Goal: Task Accomplishment & Management: Manage account settings

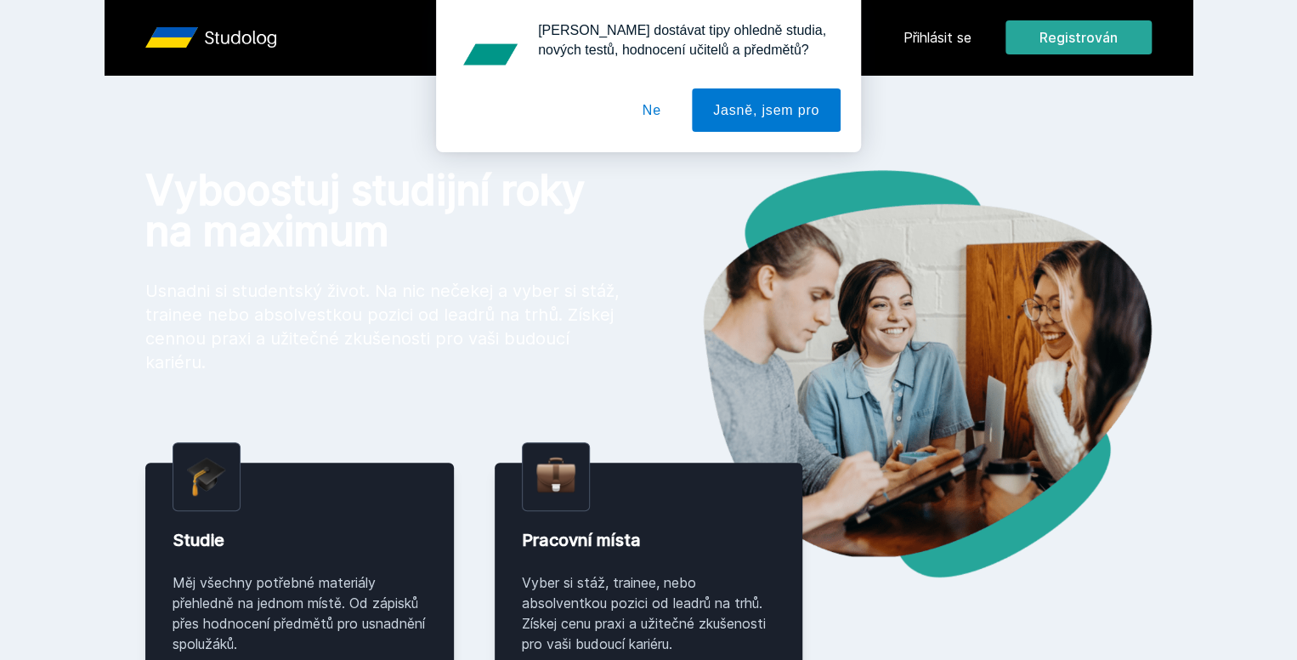
click at [998, 237] on img at bounding box center [900, 373] width 503 height 407
click at [661, 113] on font "Ne" at bounding box center [652, 110] width 19 height 14
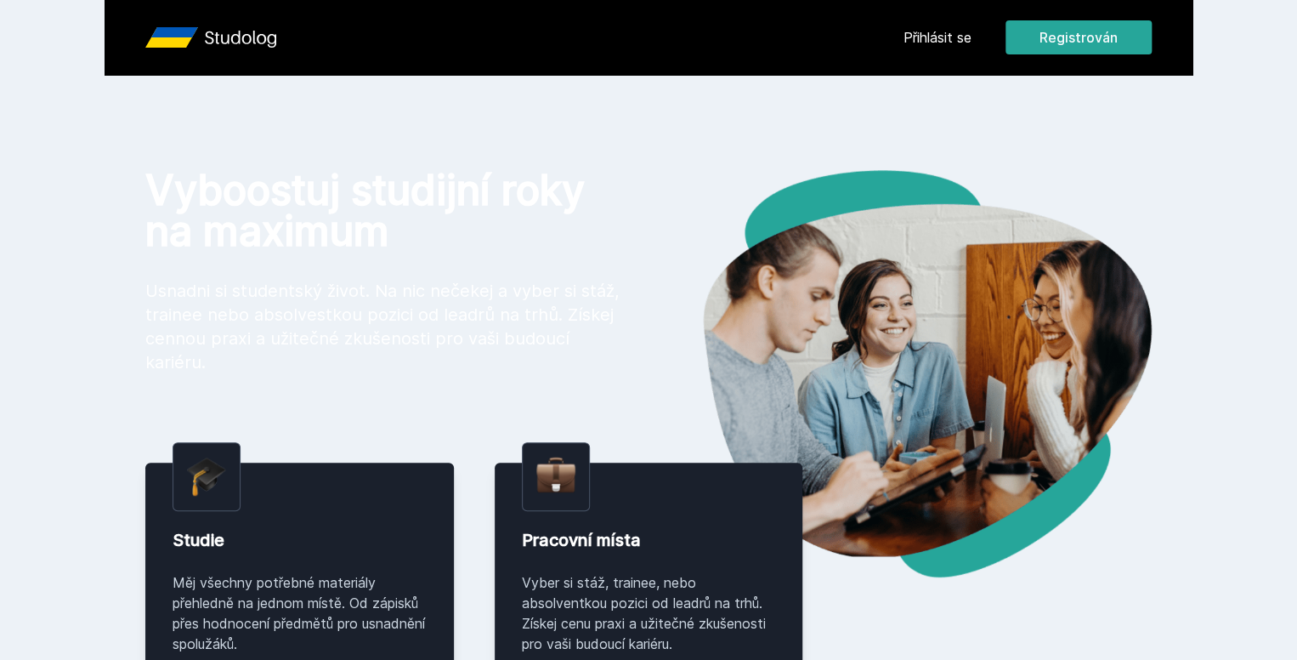
click at [972, 37] on font "Přihlásit se" at bounding box center [938, 37] width 68 height 17
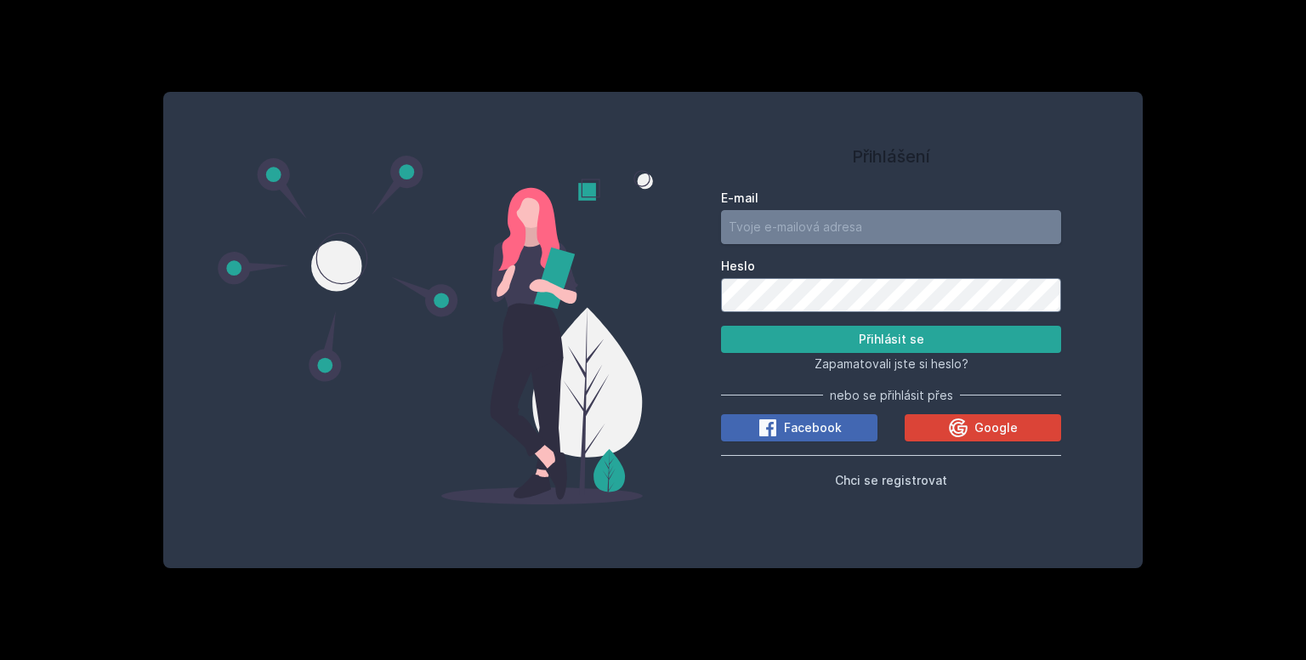
click at [810, 220] on input "E-mail" at bounding box center [891, 227] width 340 height 34
click at [1018, 436] on button "Google" at bounding box center [983, 427] width 156 height 27
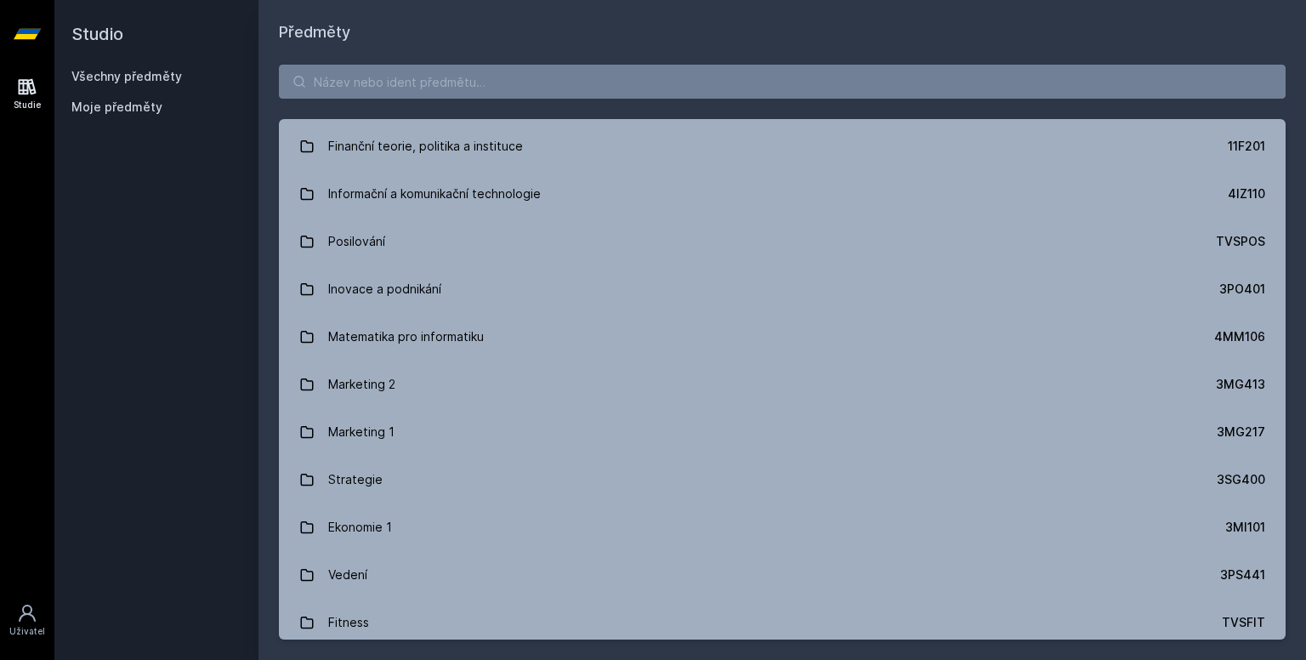
scroll to position [1614, 0]
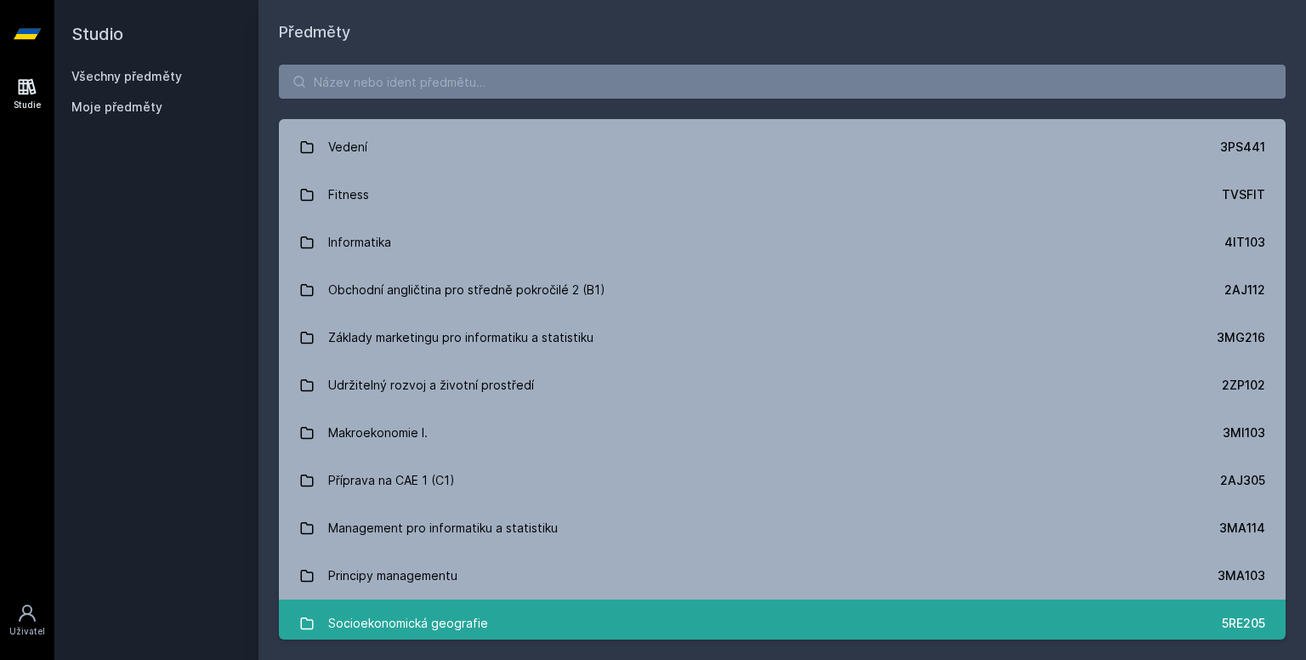
click at [1274, 615] on link "Socioekonomická geografie 5RE205" at bounding box center [782, 623] width 1007 height 48
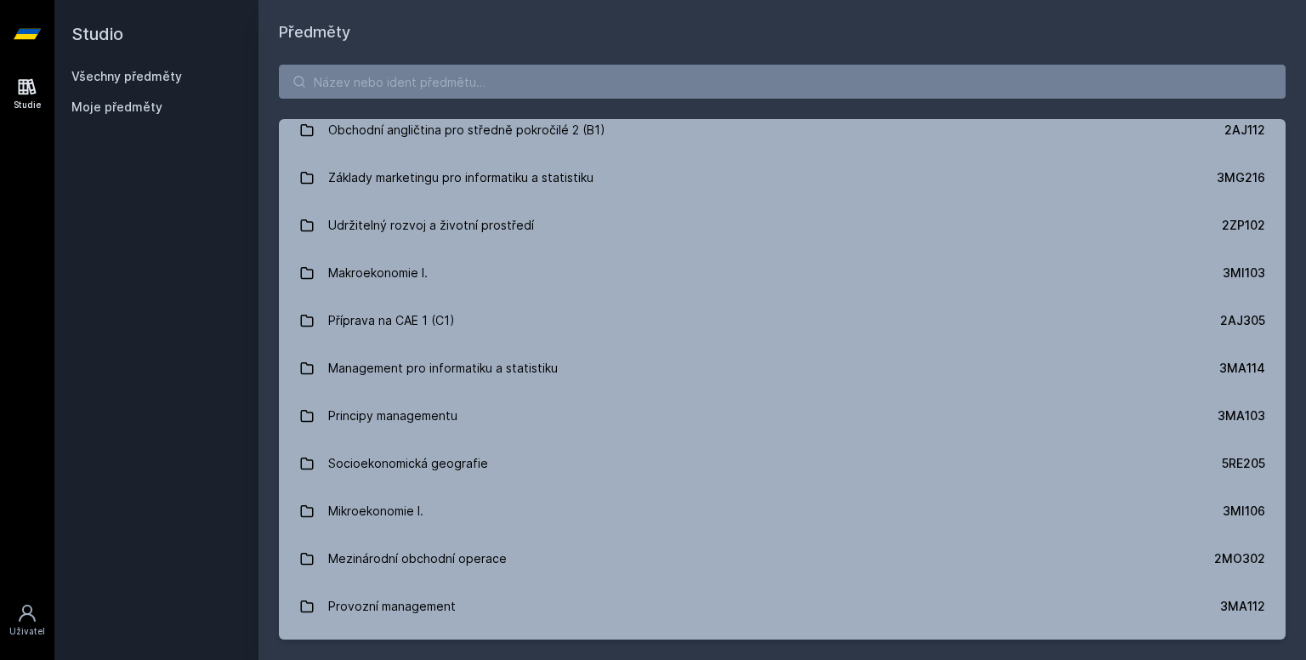
scroll to position [1805, 0]
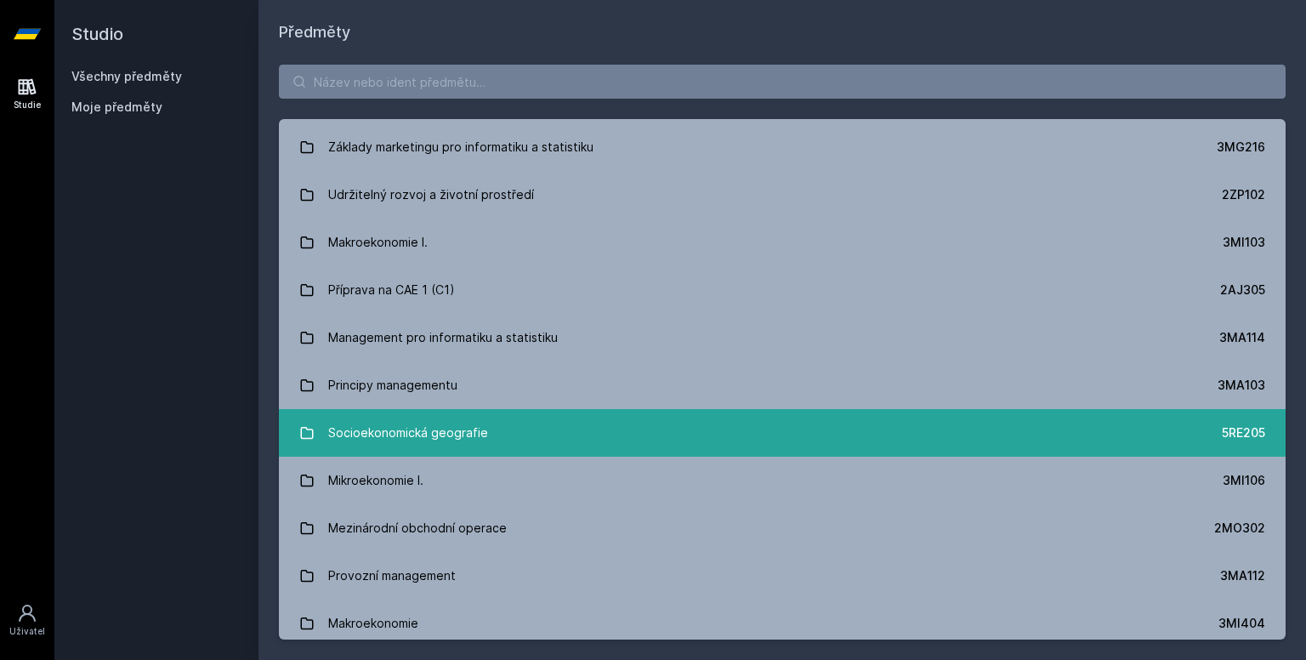
click at [742, 441] on link "Socioekonomická geografie 5RE205" at bounding box center [782, 433] width 1007 height 48
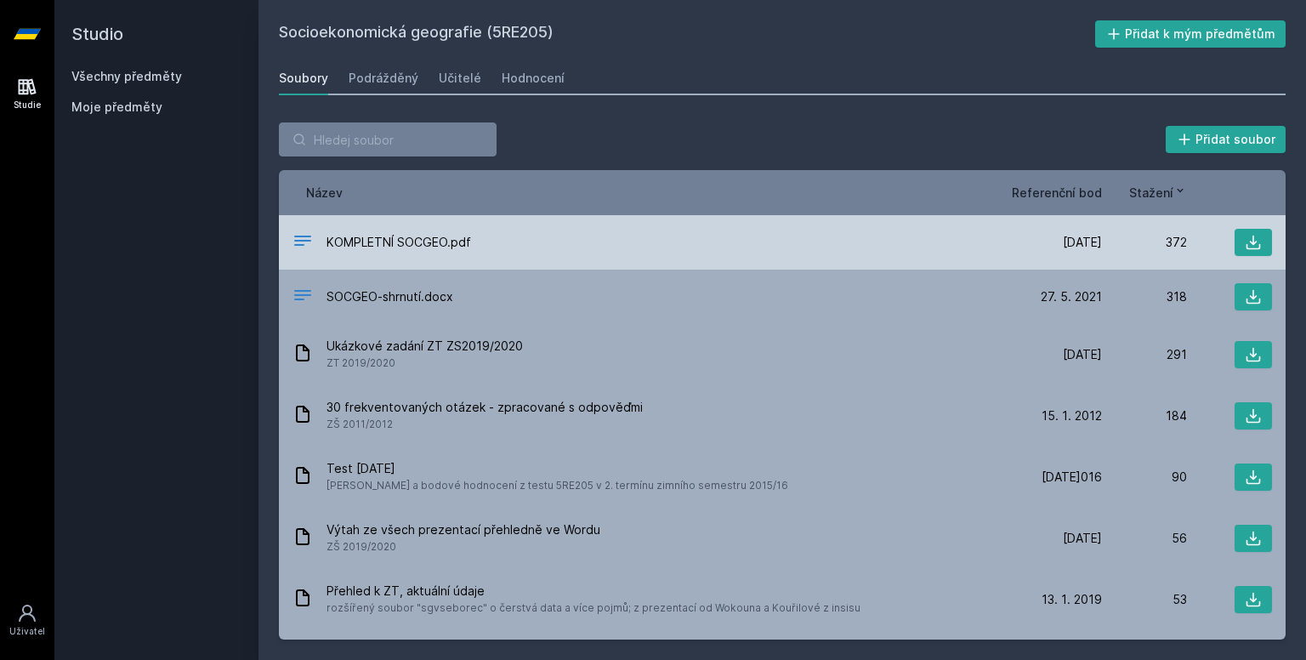
click at [386, 244] on font "KOMPLETNÍ SOCGEO.pdf" at bounding box center [398, 242] width 145 height 14
click at [1254, 245] on button at bounding box center [1252, 242] width 37 height 27
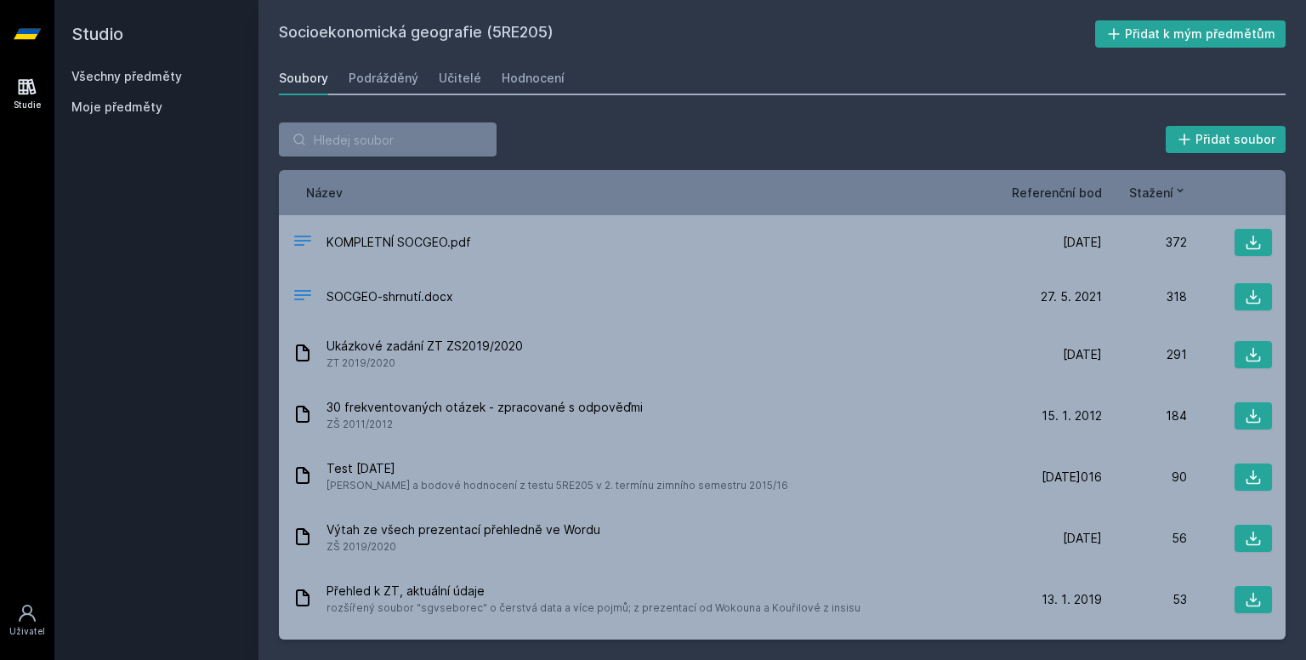
click at [189, 322] on div "Studio Všechny předměty Moje předměty" at bounding box center [156, 330] width 204 height 660
click at [338, 70] on div "Soubory Podrážděný Učitelé Hodnocení" at bounding box center [782, 78] width 1007 height 34
click at [456, 79] on font "Učitelé" at bounding box center [460, 78] width 43 height 14
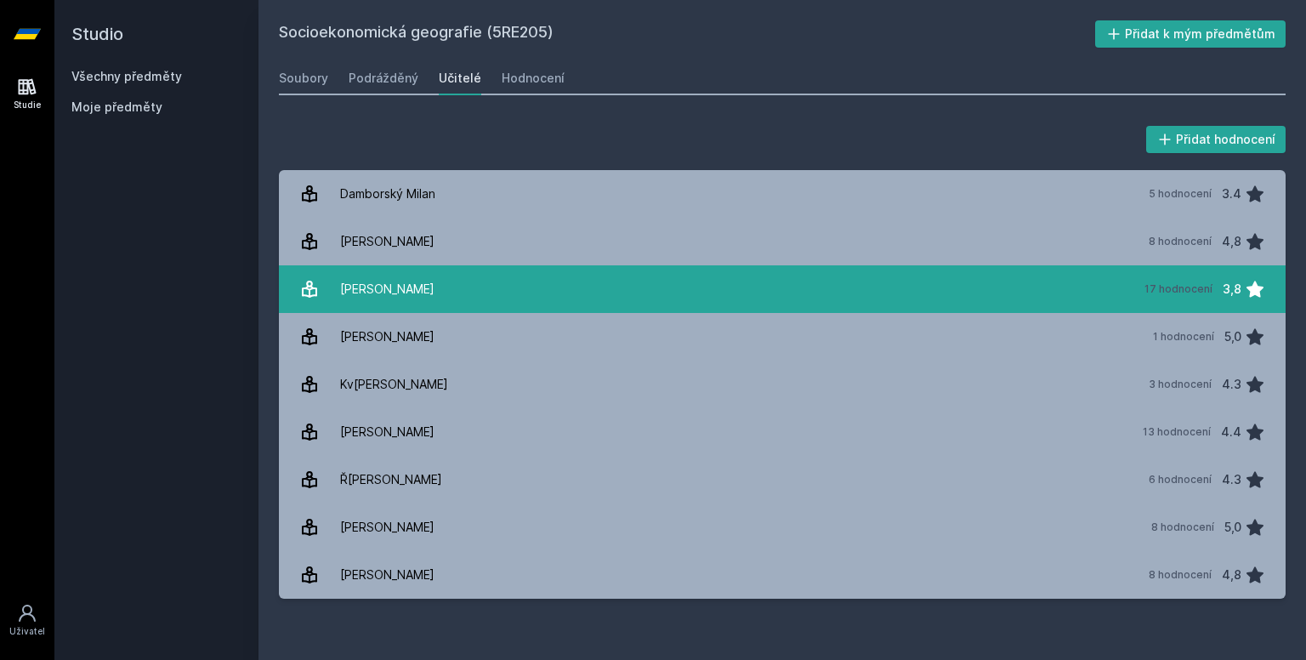
click at [547, 287] on link "[PERSON_NAME] 17 hodnocení 3,8" at bounding box center [782, 289] width 1007 height 48
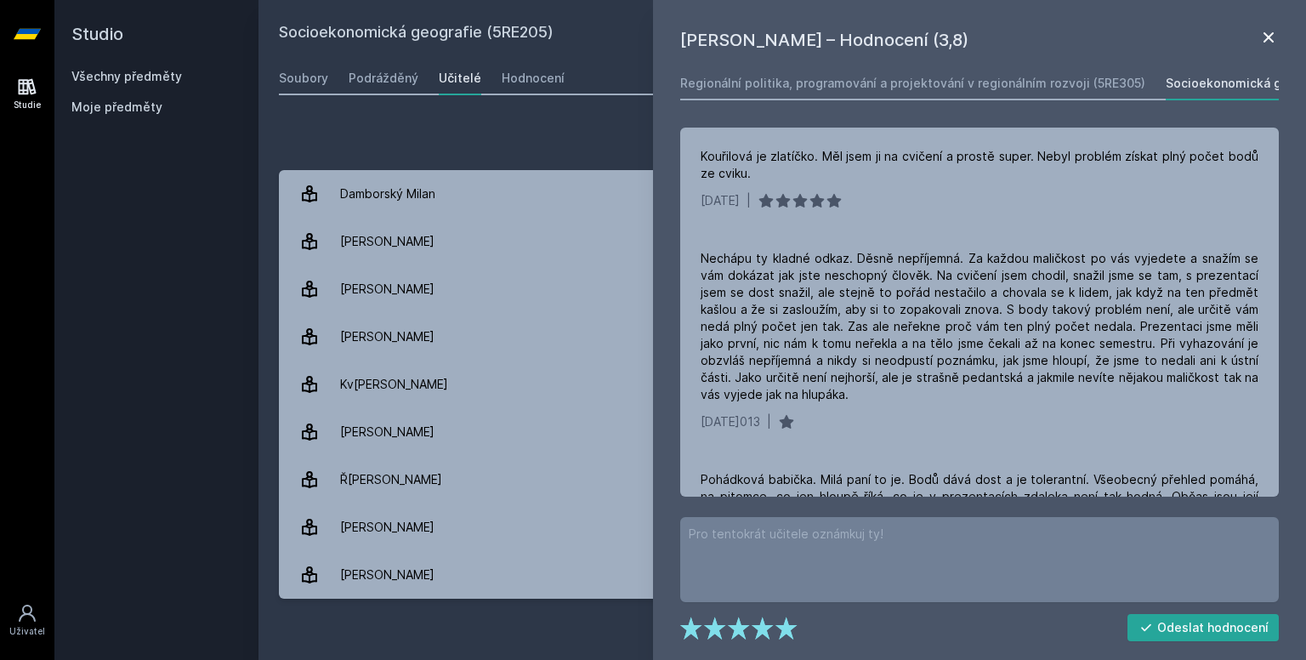
click at [1278, 30] on icon at bounding box center [1268, 37] width 20 height 20
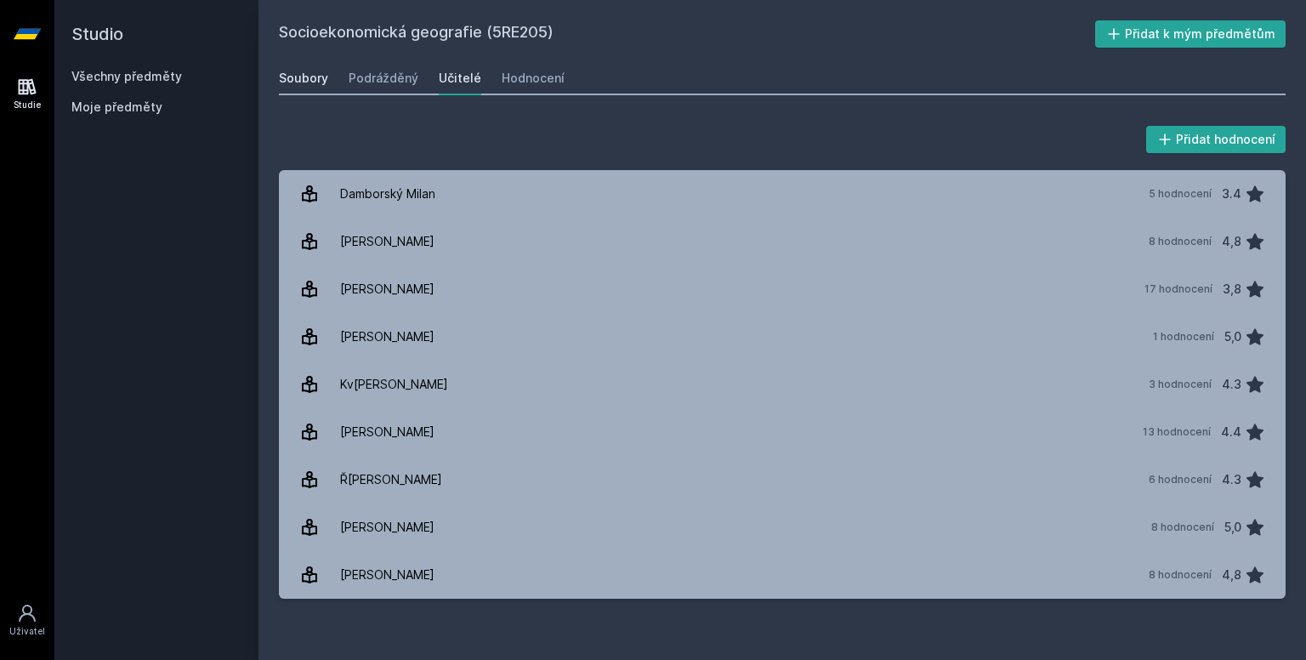
click at [291, 82] on font "Soubory" at bounding box center [303, 78] width 49 height 14
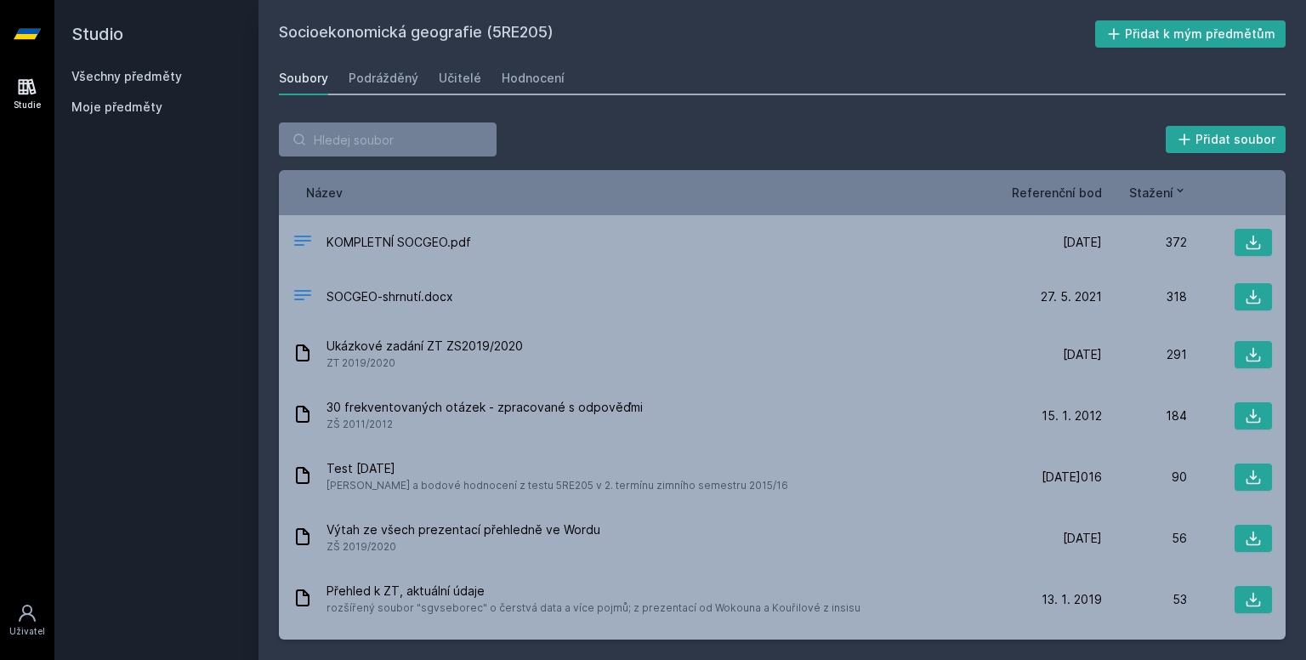
click at [151, 78] on font "Všechny předměty" at bounding box center [126, 76] width 111 height 14
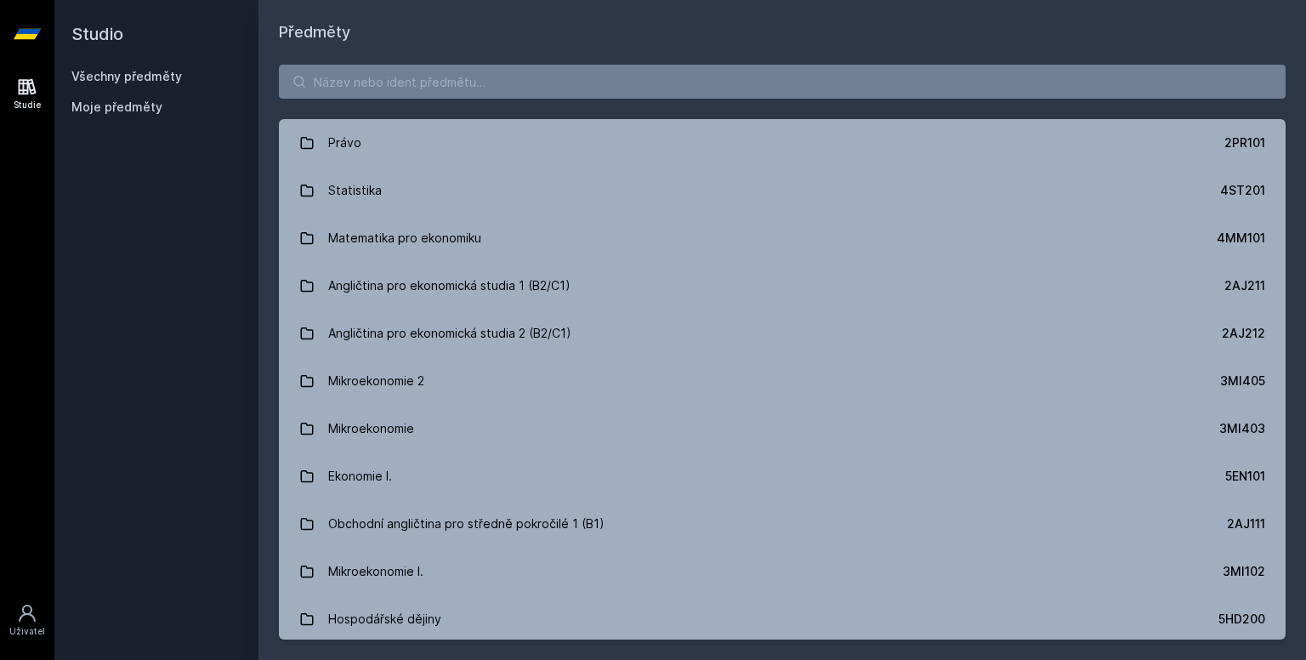
click at [145, 111] on font "Moje předměty" at bounding box center [116, 106] width 91 height 14
click at [138, 109] on font "Moje předměty" at bounding box center [116, 106] width 91 height 14
click at [128, 106] on font "Moje předměty" at bounding box center [116, 106] width 91 height 14
click at [160, 82] on font "Všechny předměty" at bounding box center [126, 76] width 111 height 14
click at [167, 81] on font "Všechny předměty" at bounding box center [126, 76] width 111 height 14
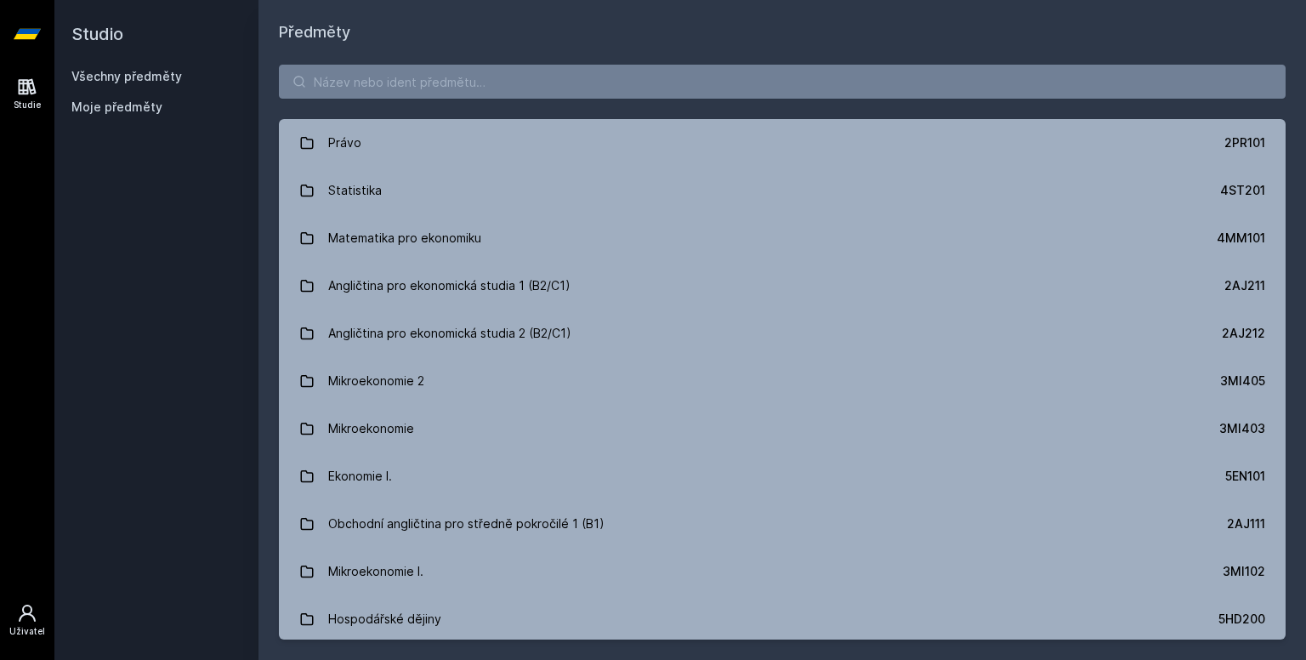
click at [26, 637] on div "Uživatel" at bounding box center [27, 631] width 36 height 13
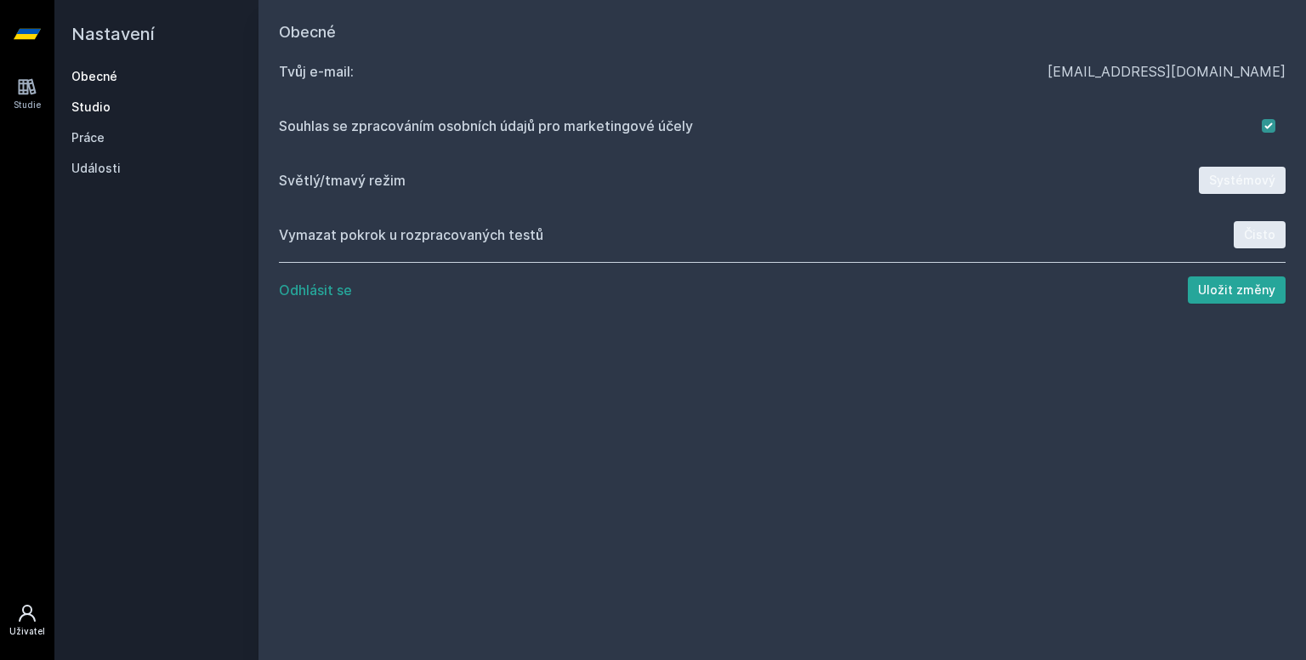
click at [95, 99] on link "Studio" at bounding box center [156, 107] width 170 height 17
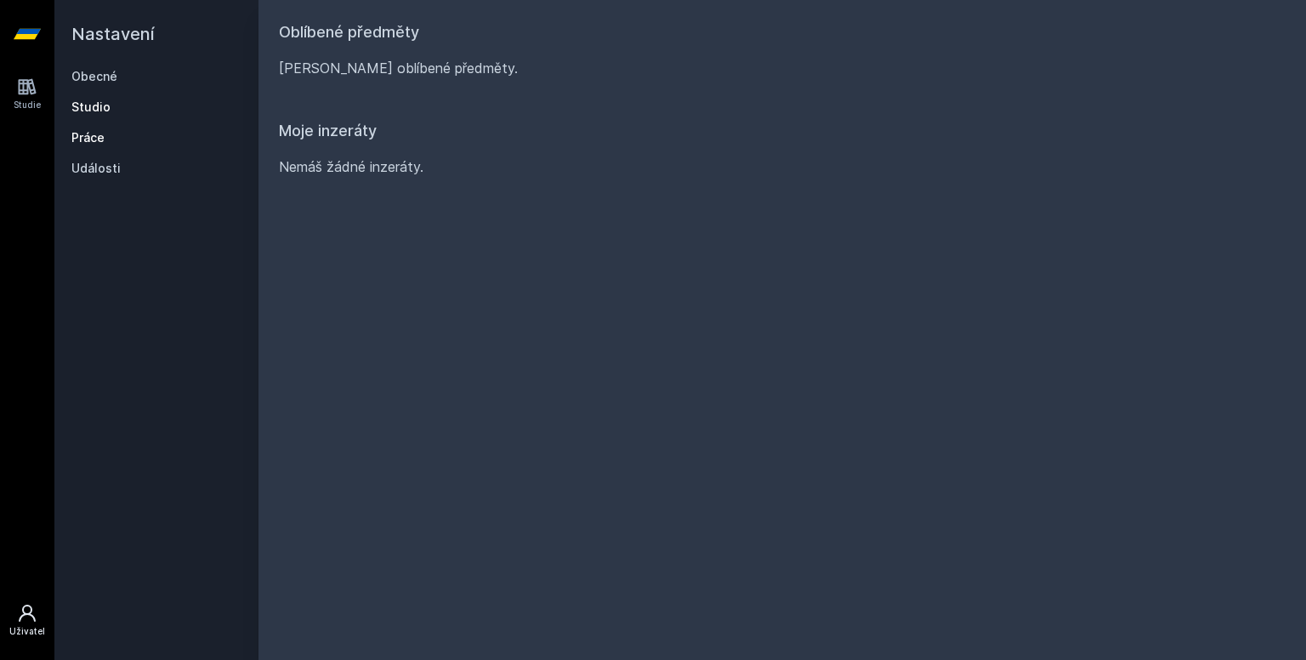
click at [88, 138] on font "Práce" at bounding box center [87, 137] width 33 height 14
click at [105, 165] on font "Události" at bounding box center [95, 168] width 49 height 14
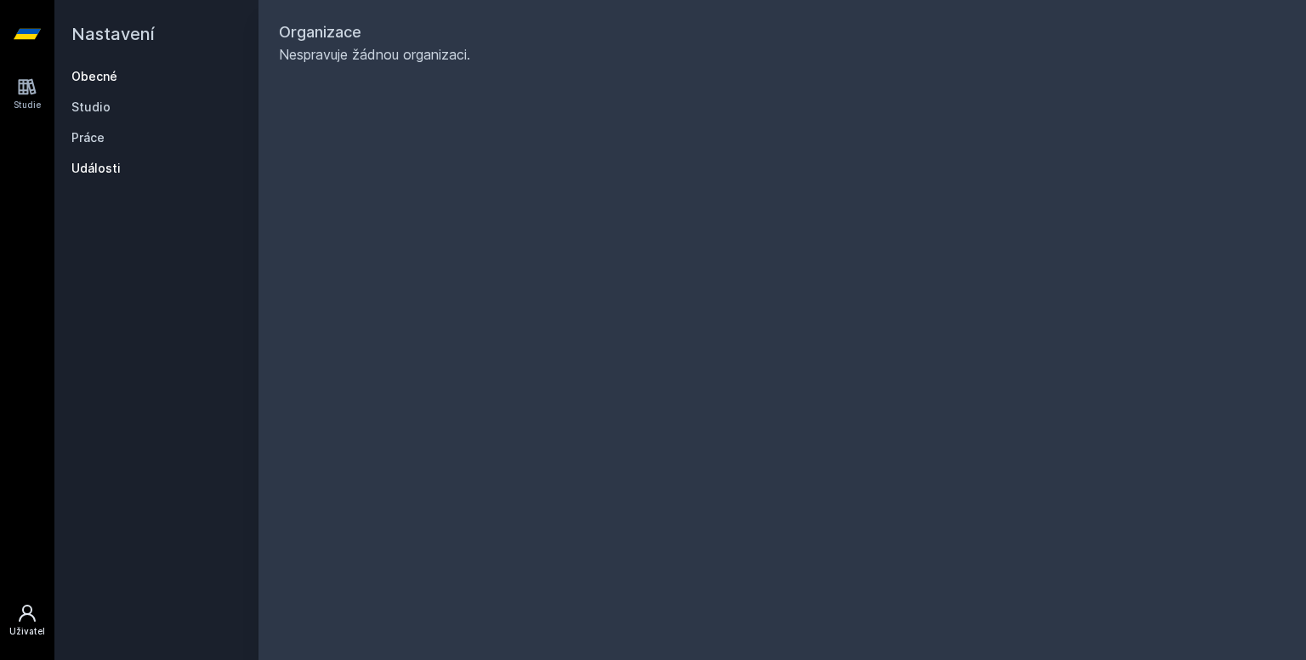
click at [108, 83] on link "Obecné" at bounding box center [156, 76] width 170 height 17
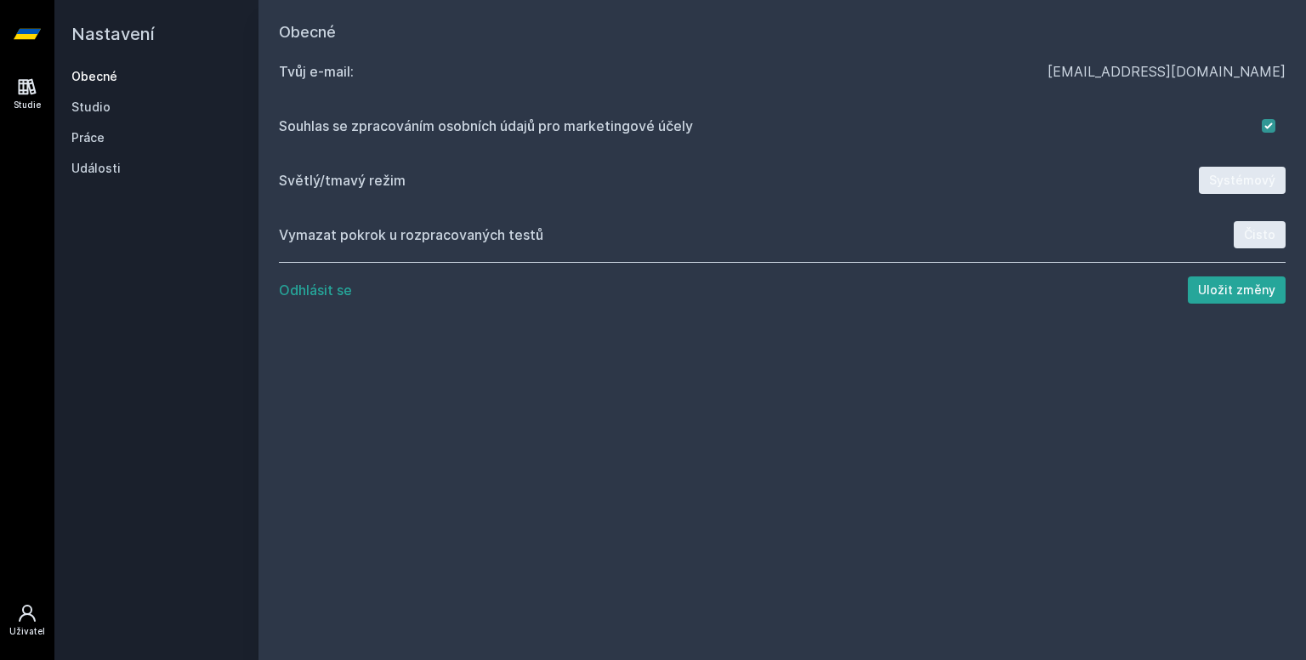
click at [15, 92] on link "Studie" at bounding box center [27, 94] width 48 height 52
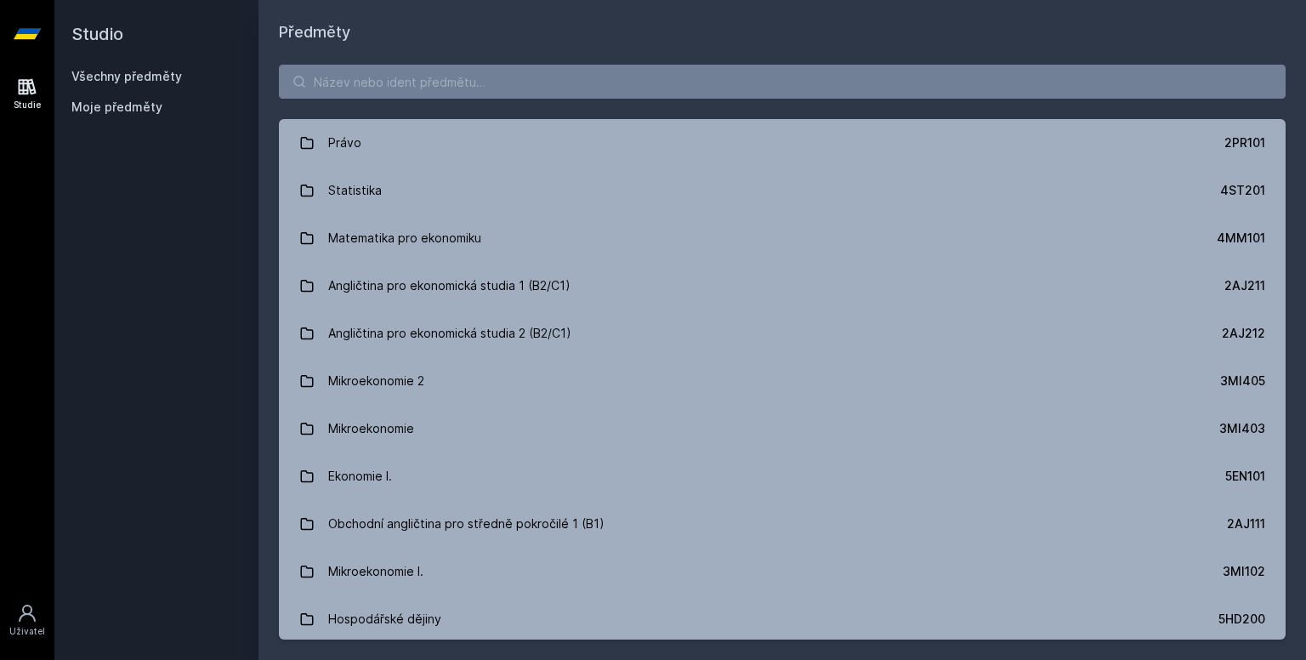
click at [818, 99] on div "Právo 2PR101 Statistika 4ST201 Matematika pro ekonomiku 4MM101 Angličtina pro e…" at bounding box center [781, 352] width 1047 height 616
click at [816, 95] on input "search" at bounding box center [782, 82] width 1007 height 34
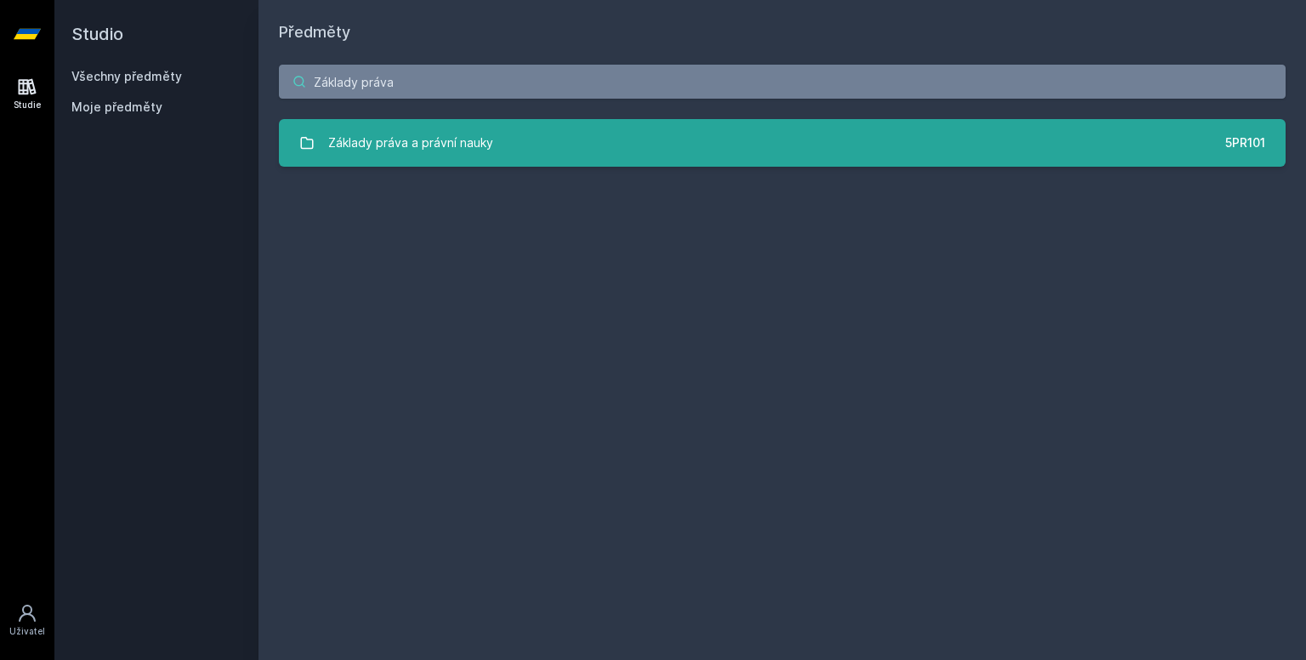
type input "Základy práva"
click at [821, 139] on link "Základy práva a právní nauky 5PR101" at bounding box center [782, 143] width 1007 height 48
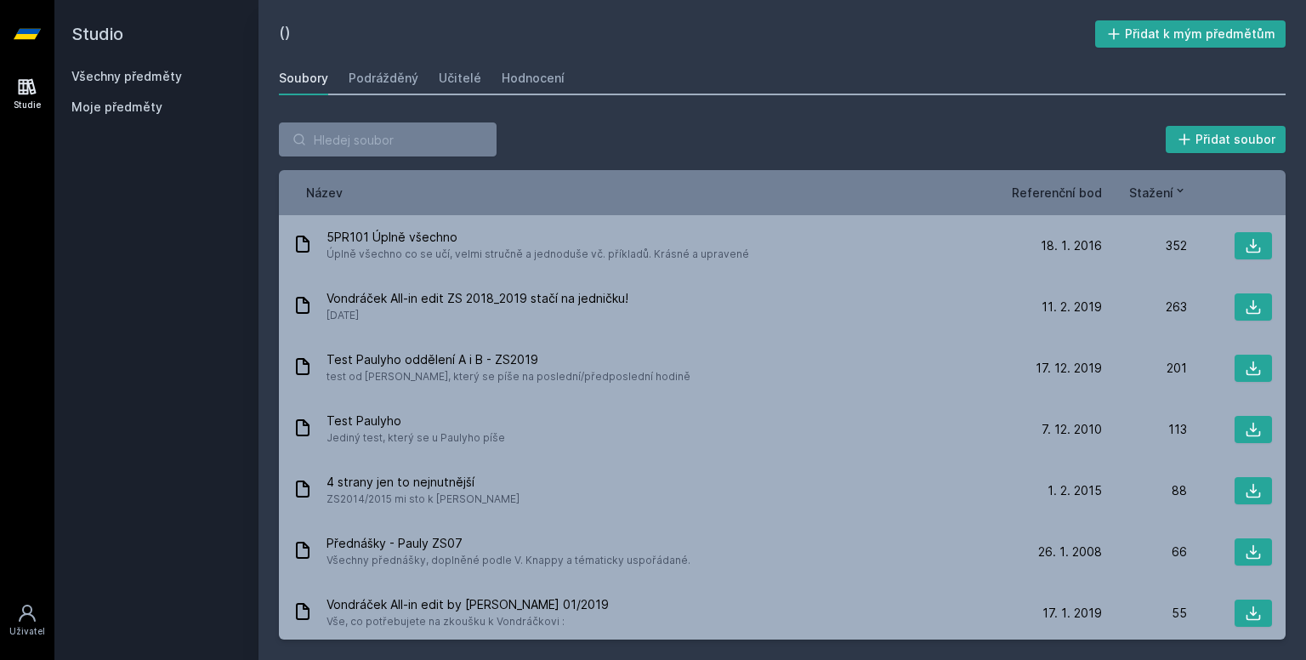
click at [1064, 185] on font "Referenční bod" at bounding box center [1057, 192] width 90 height 14
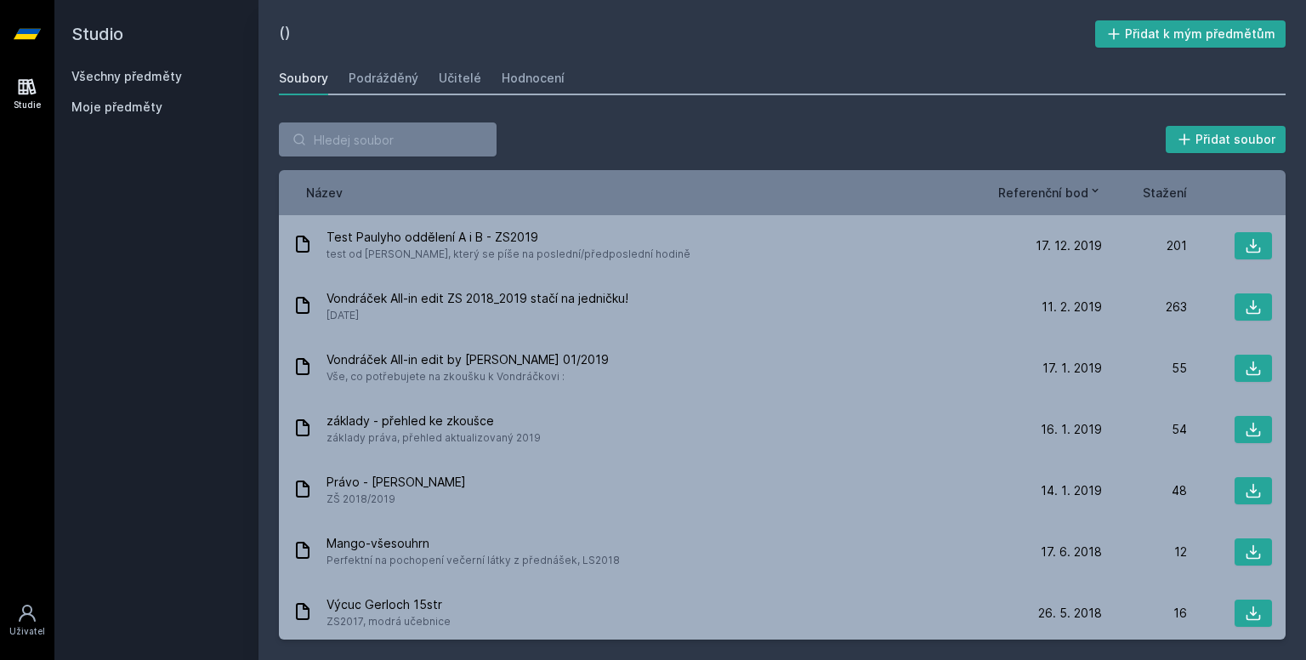
click at [1081, 192] on font "Referenční bod" at bounding box center [1043, 192] width 90 height 14
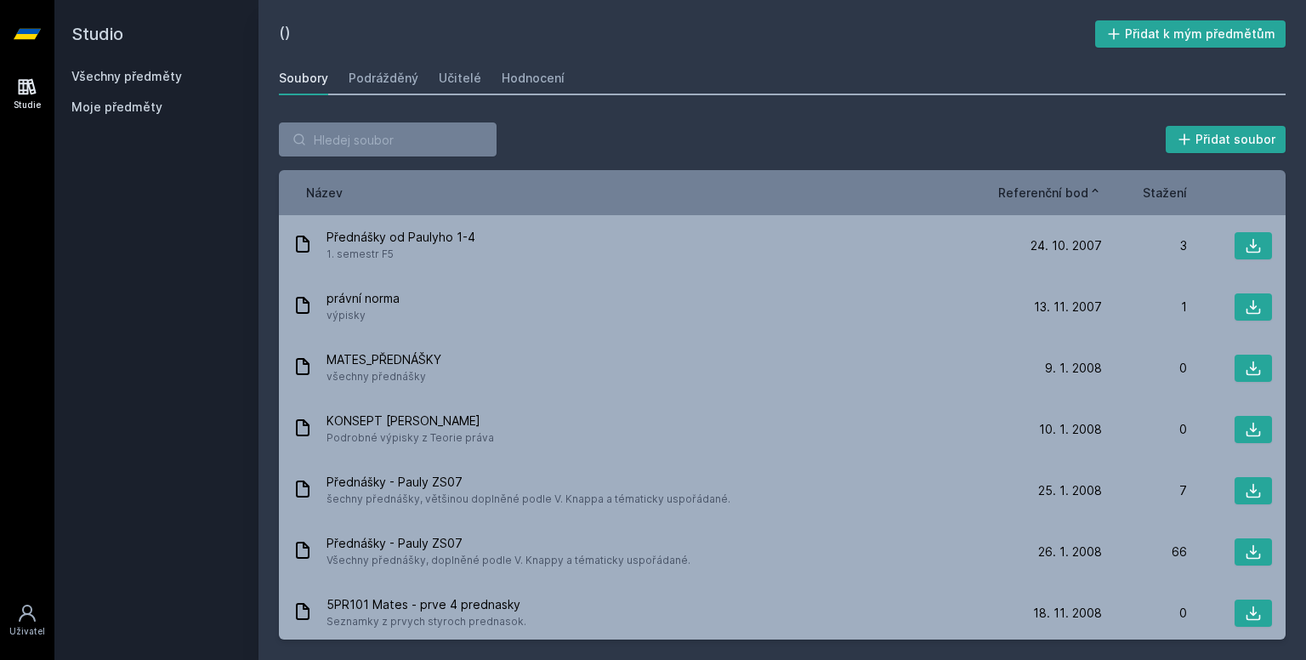
click at [1081, 192] on font "Referenční bod" at bounding box center [1043, 192] width 90 height 14
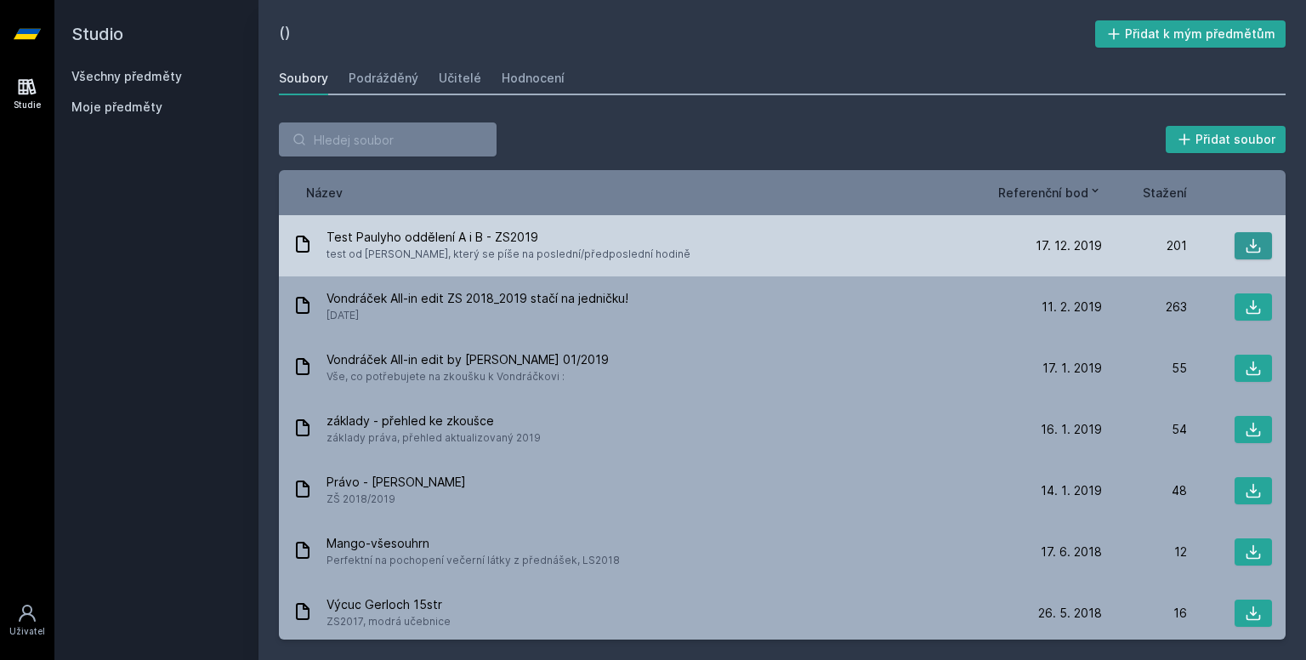
click at [1245, 246] on icon at bounding box center [1253, 245] width 17 height 17
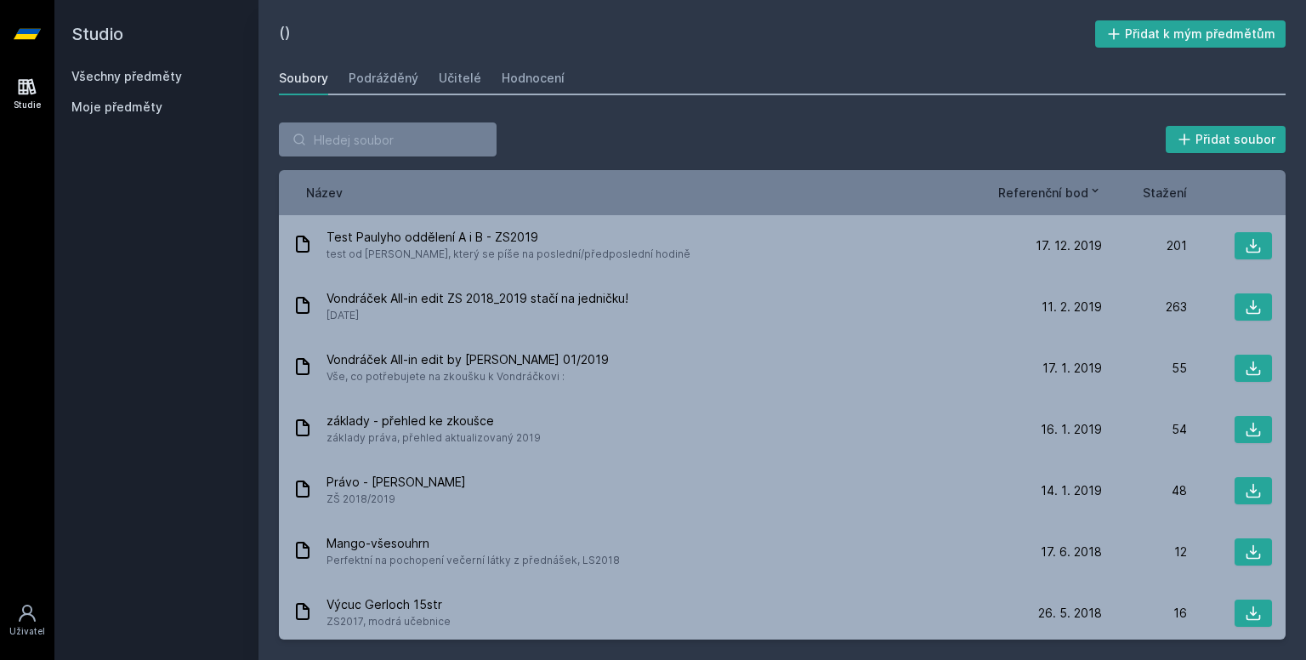
click at [325, 192] on font "Název" at bounding box center [324, 192] width 37 height 14
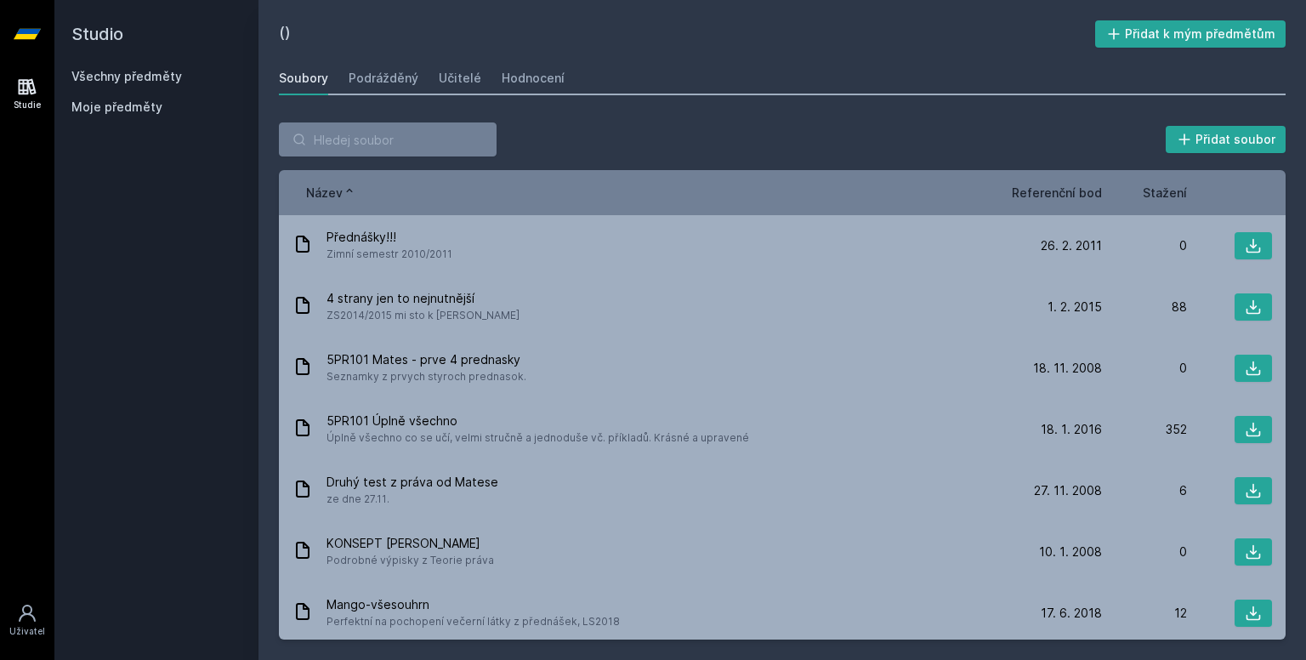
click at [325, 192] on font "Název" at bounding box center [324, 192] width 37 height 14
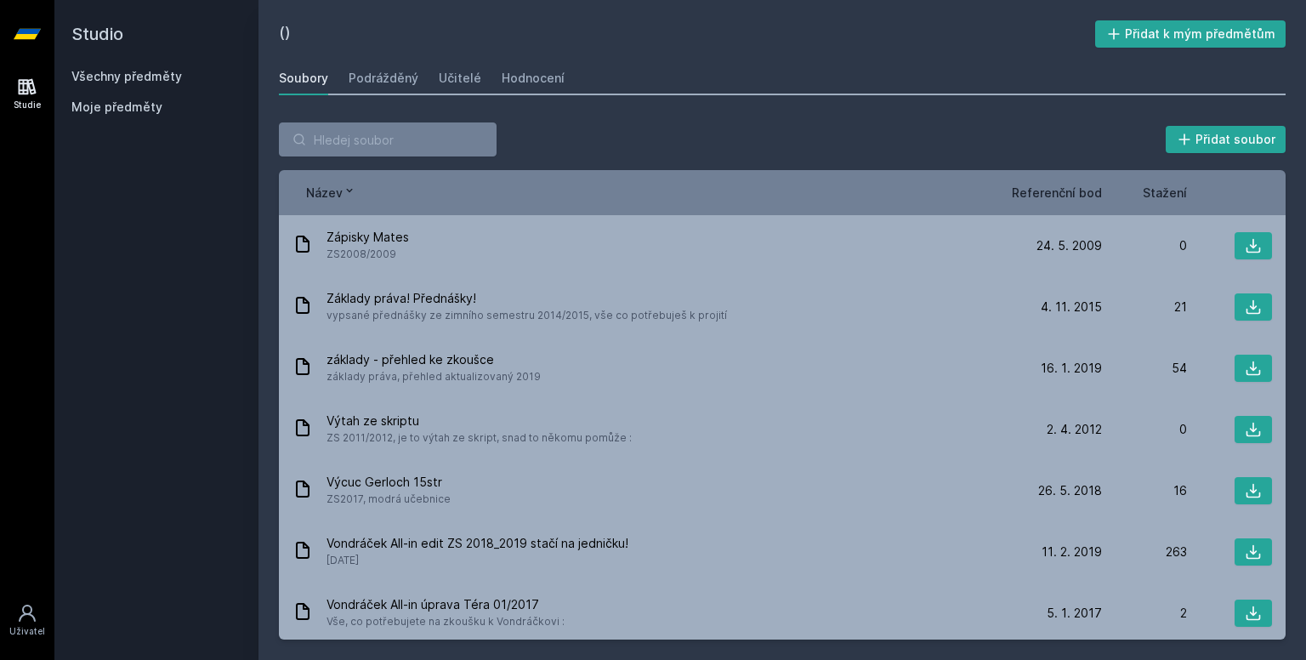
click at [325, 192] on font "Název" at bounding box center [324, 192] width 37 height 14
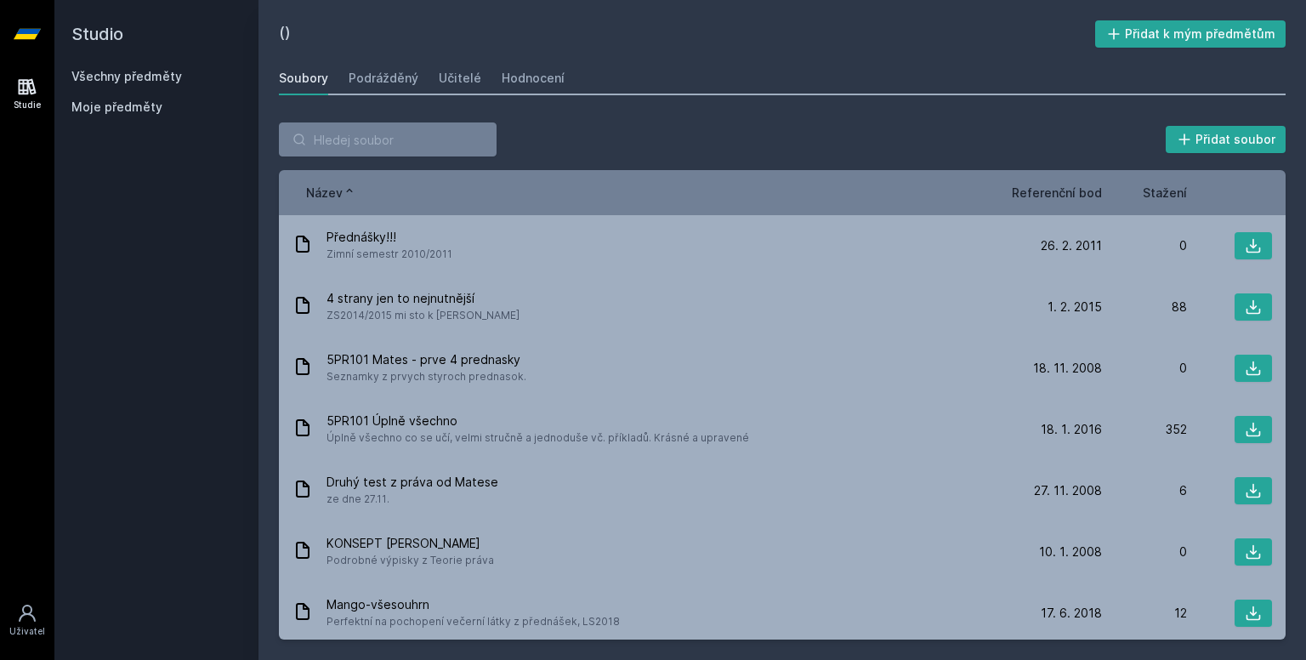
click at [1078, 193] on font "Referenční bod" at bounding box center [1057, 192] width 90 height 14
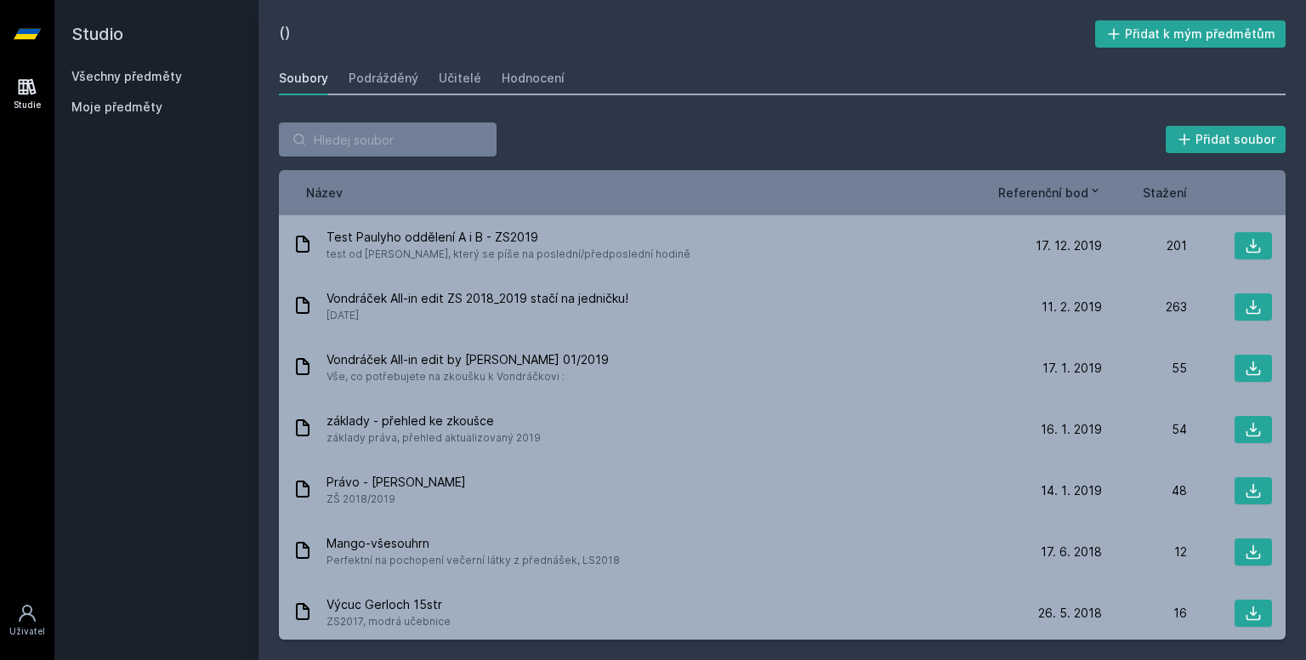
click at [1078, 193] on font "Referenční bod" at bounding box center [1043, 192] width 90 height 14
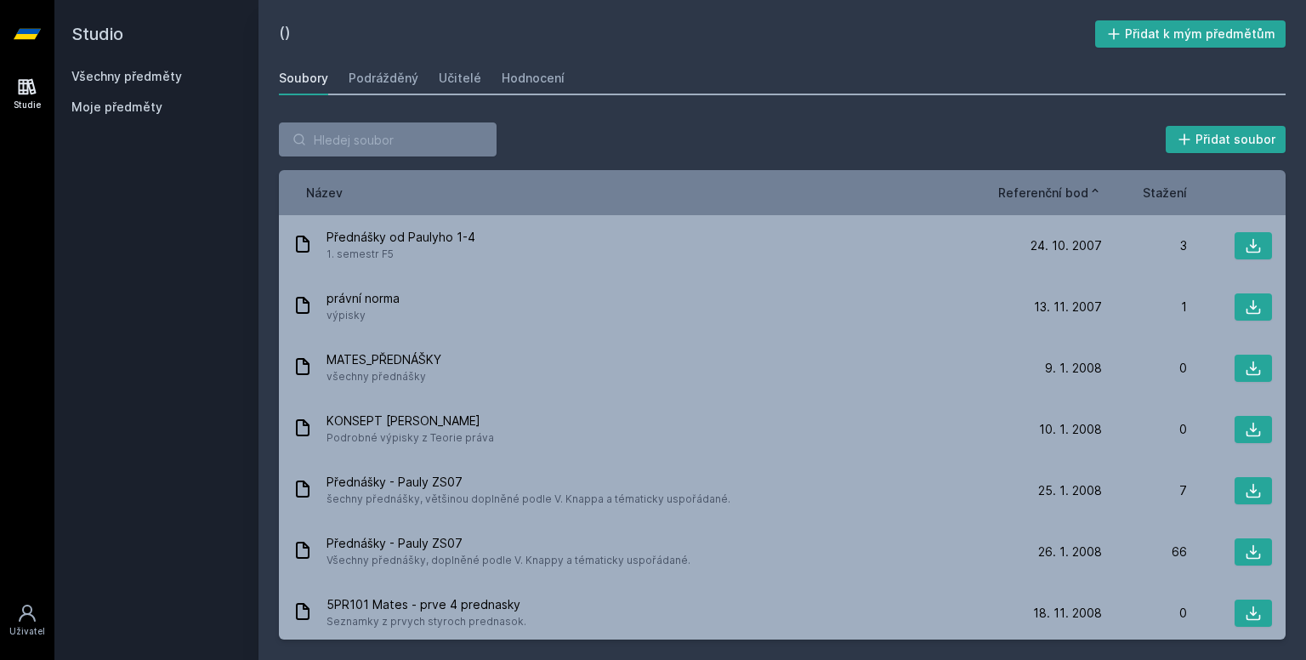
click at [1078, 193] on font "Referenční bod" at bounding box center [1043, 192] width 90 height 14
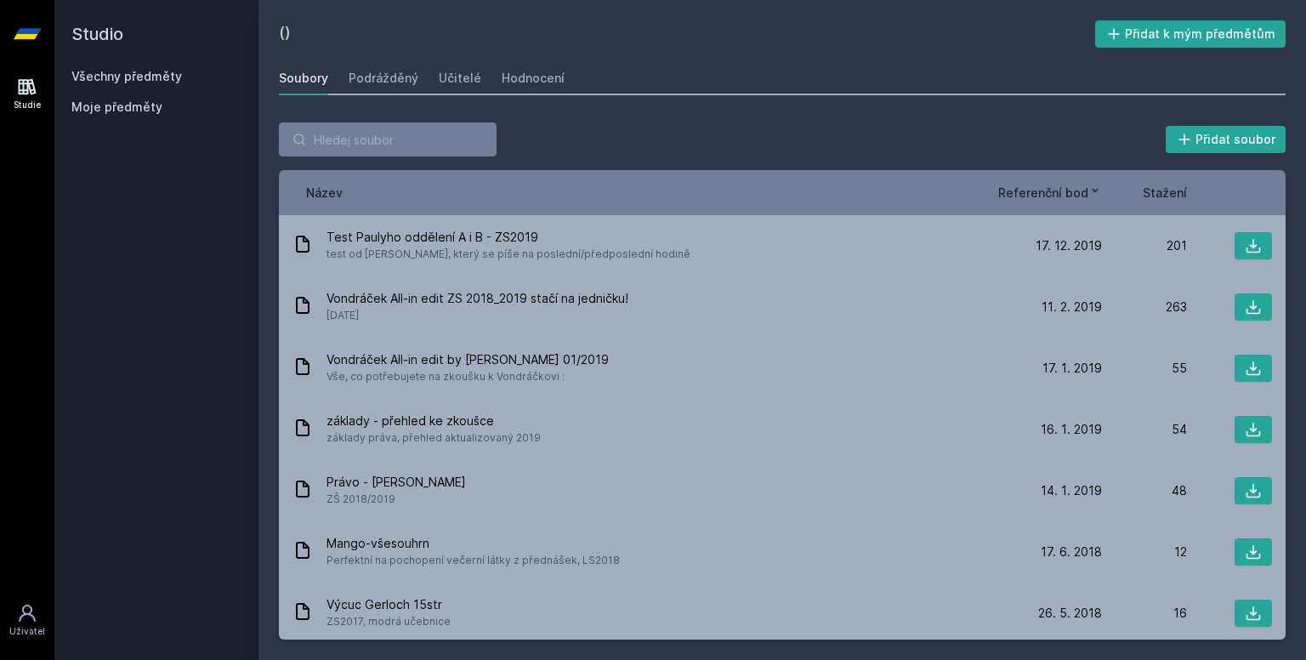
click at [602, 137] on div "Přidat soubor" at bounding box center [782, 139] width 1007 height 34
click at [448, 74] on font "Učitelé" at bounding box center [460, 78] width 43 height 14
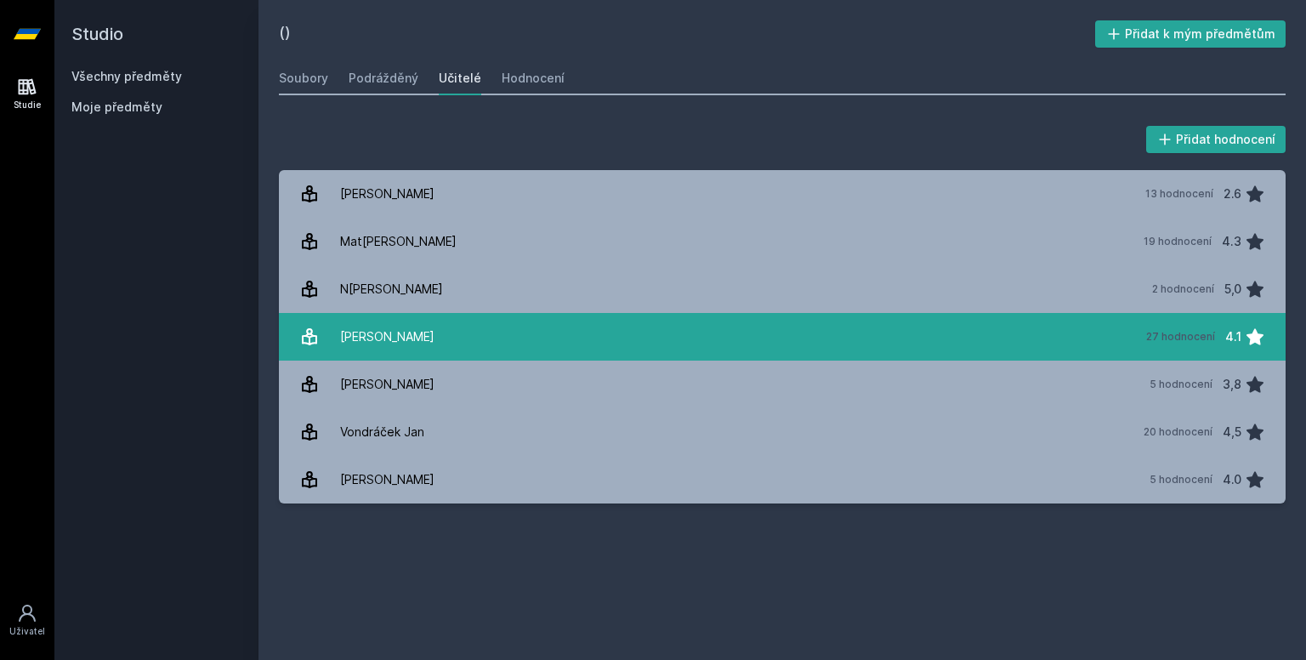
click at [1163, 341] on font "27 hodnocení" at bounding box center [1180, 336] width 69 height 13
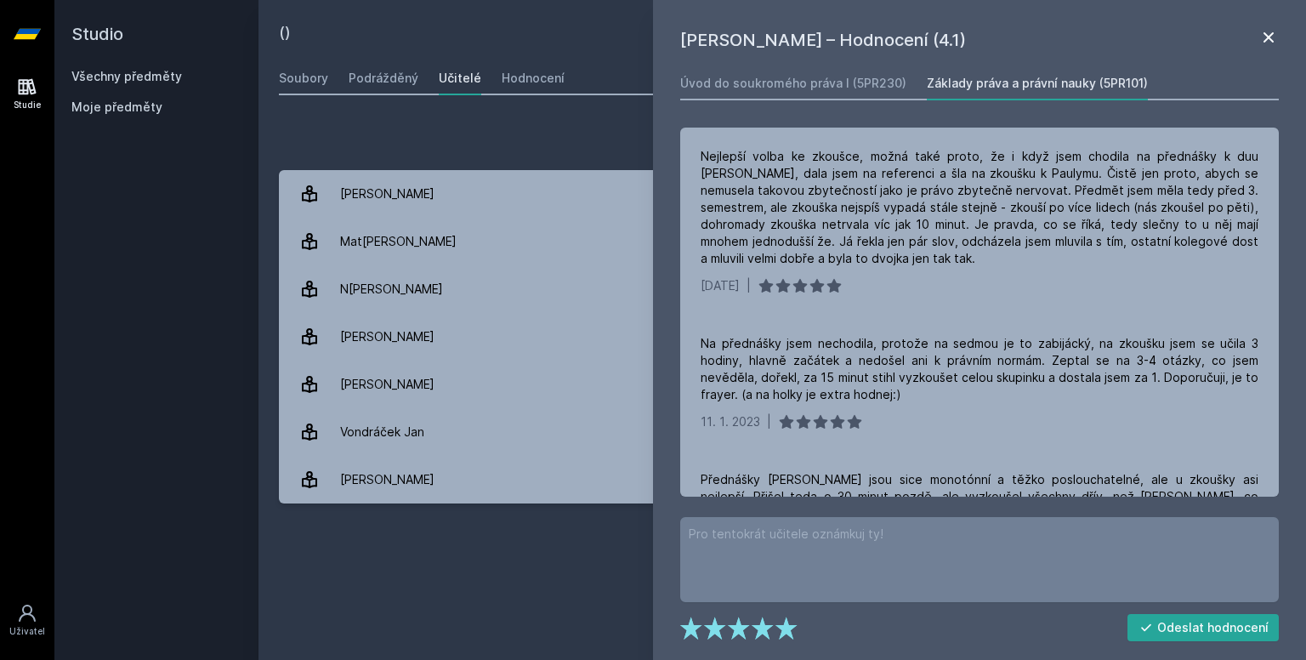
click at [1274, 42] on icon at bounding box center [1268, 37] width 20 height 20
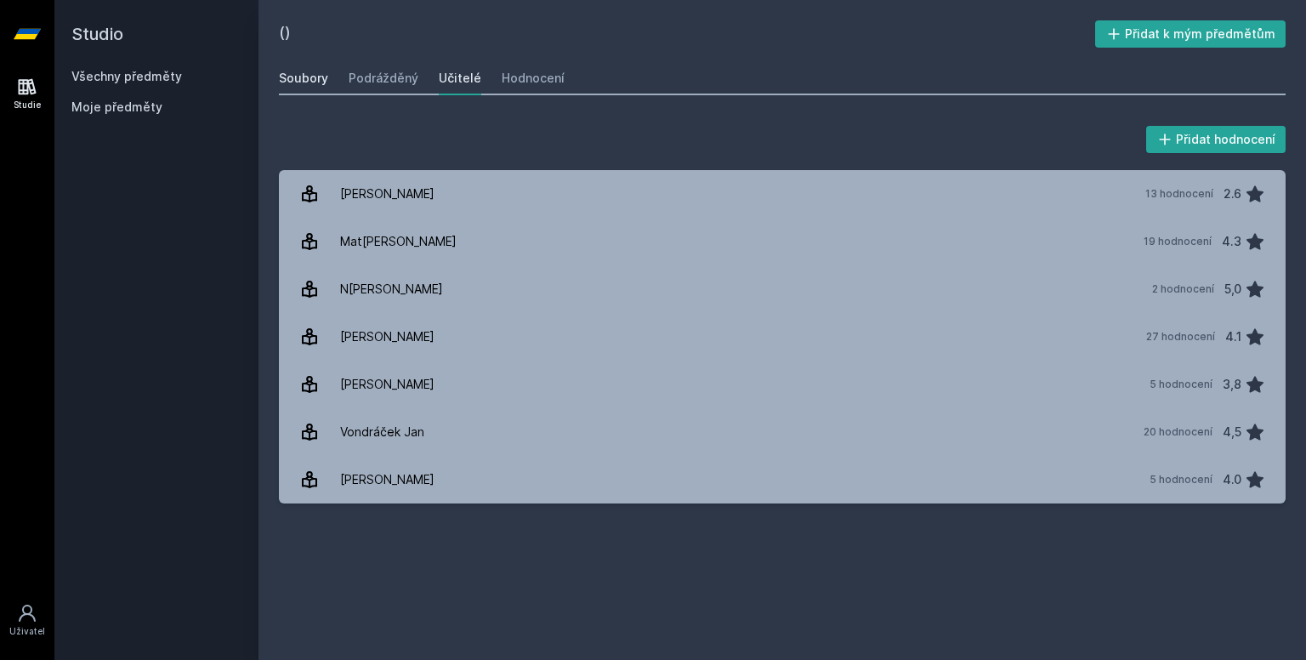
click at [314, 76] on font "Soubory" at bounding box center [303, 78] width 49 height 14
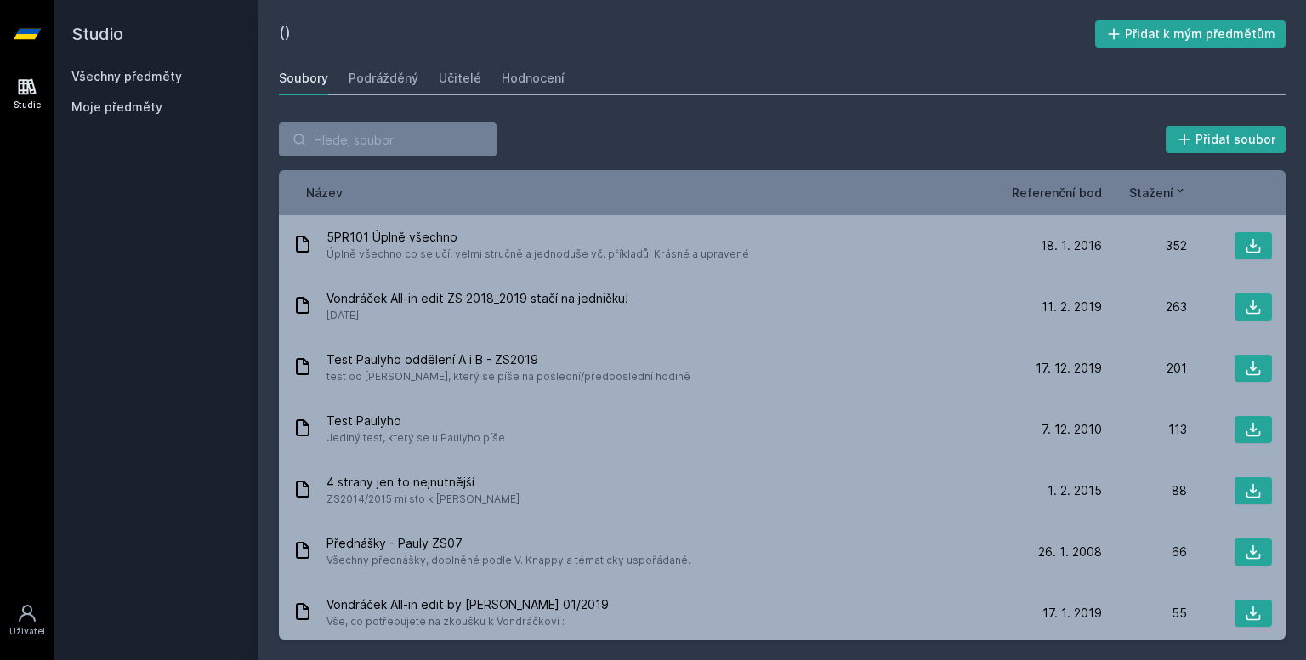
click at [146, 71] on font "Všechny předměty" at bounding box center [126, 76] width 111 height 14
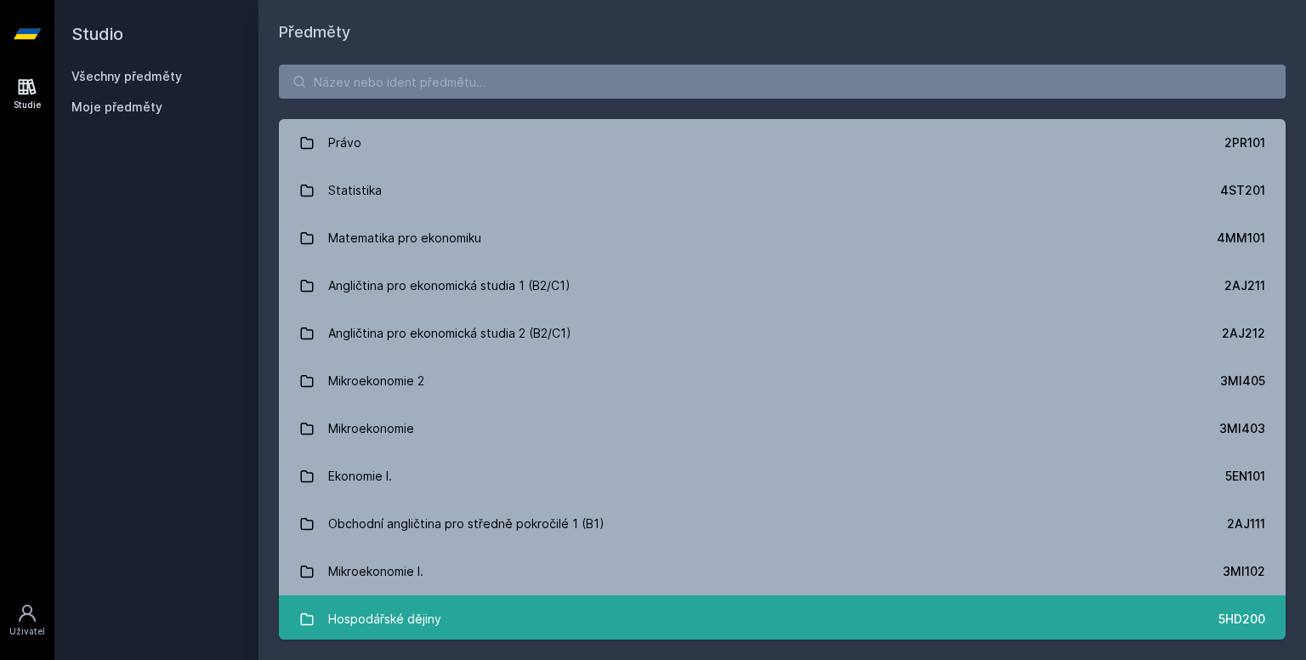
click at [993, 618] on link "Hospodářské dějiny 5HD200" at bounding box center [782, 619] width 1007 height 48
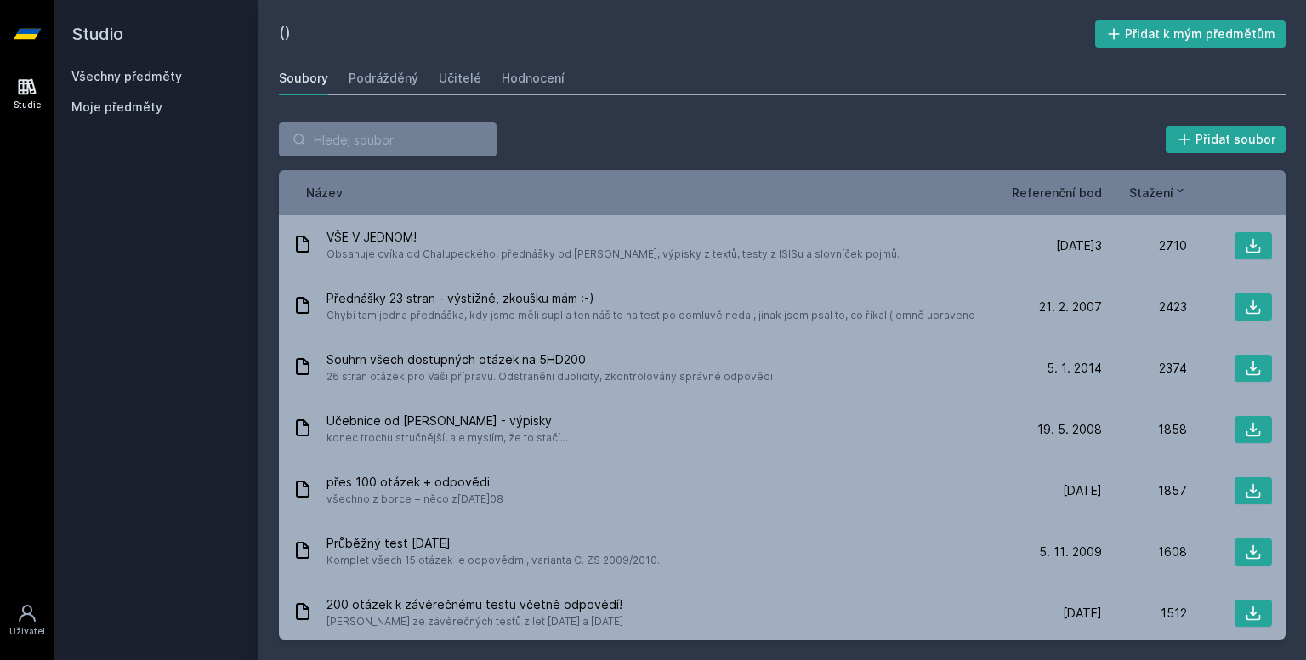
click at [133, 73] on font "Všechny předměty" at bounding box center [126, 76] width 111 height 14
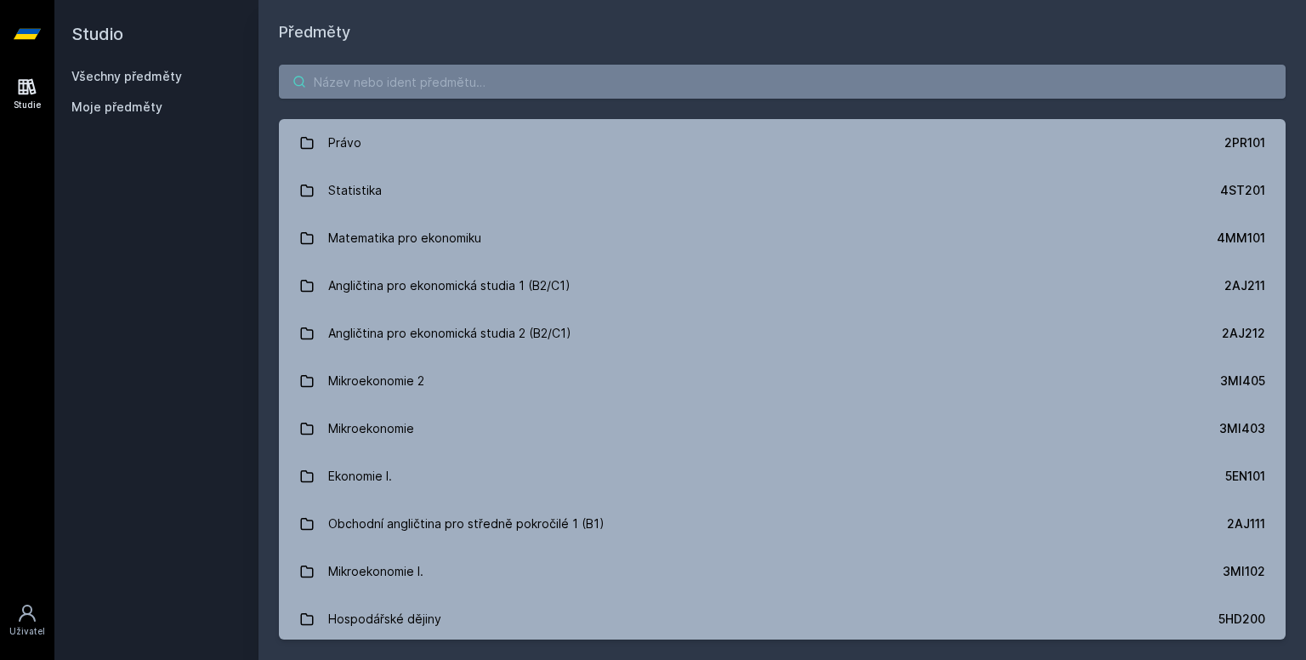
click at [442, 95] on input "search" at bounding box center [782, 82] width 1007 height 34
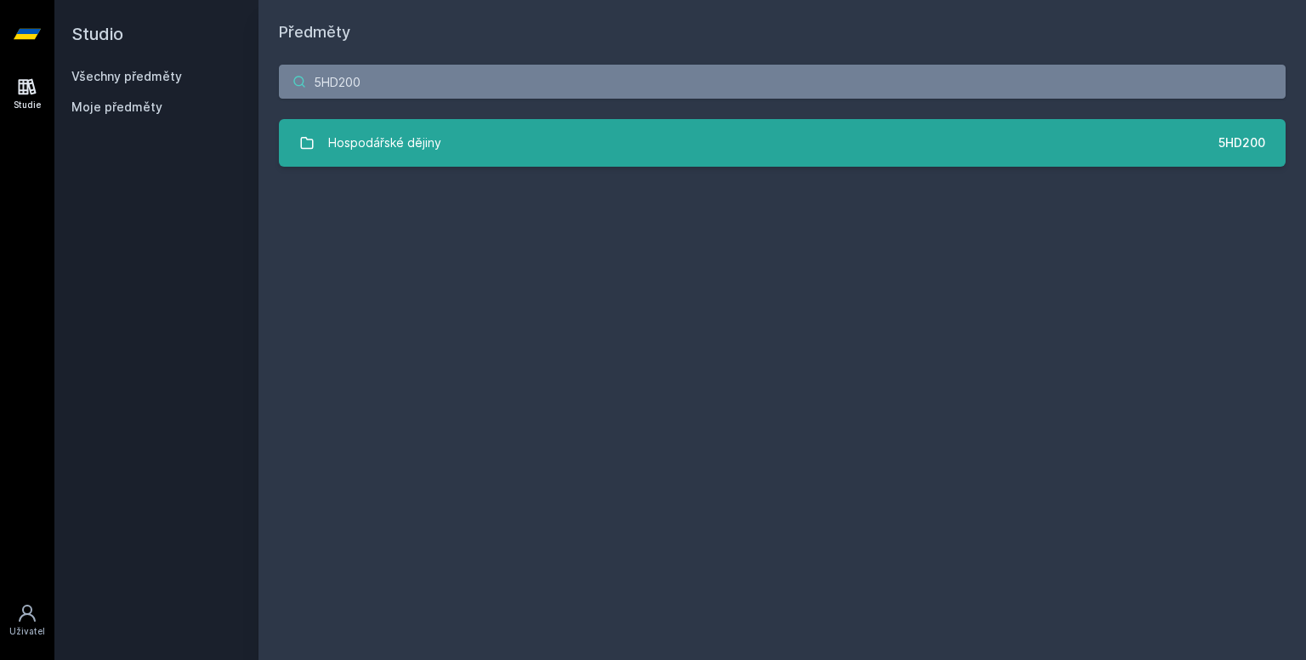
type input "5HD200"
click at [612, 148] on link "Hospodářské dějiny 5HD200" at bounding box center [782, 143] width 1007 height 48
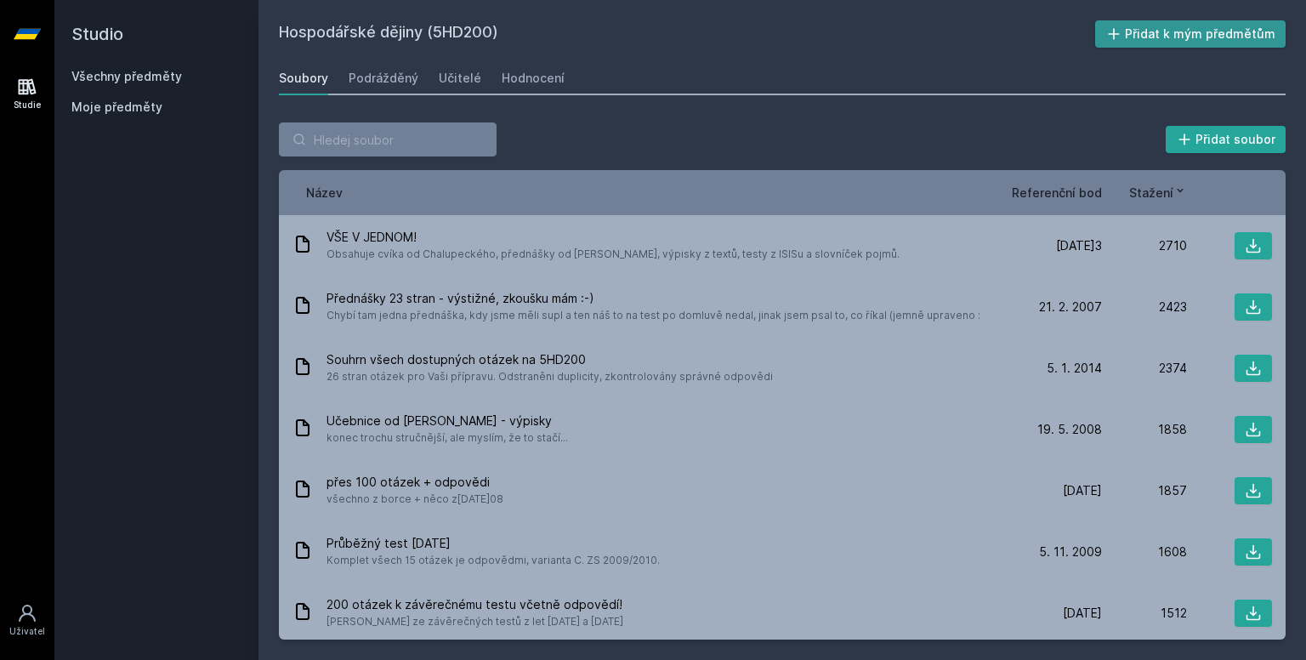
click at [1132, 31] on font "Přidat k mým předmětům" at bounding box center [1200, 33] width 150 height 14
click at [156, 82] on font "Všechny předměty" at bounding box center [126, 76] width 111 height 14
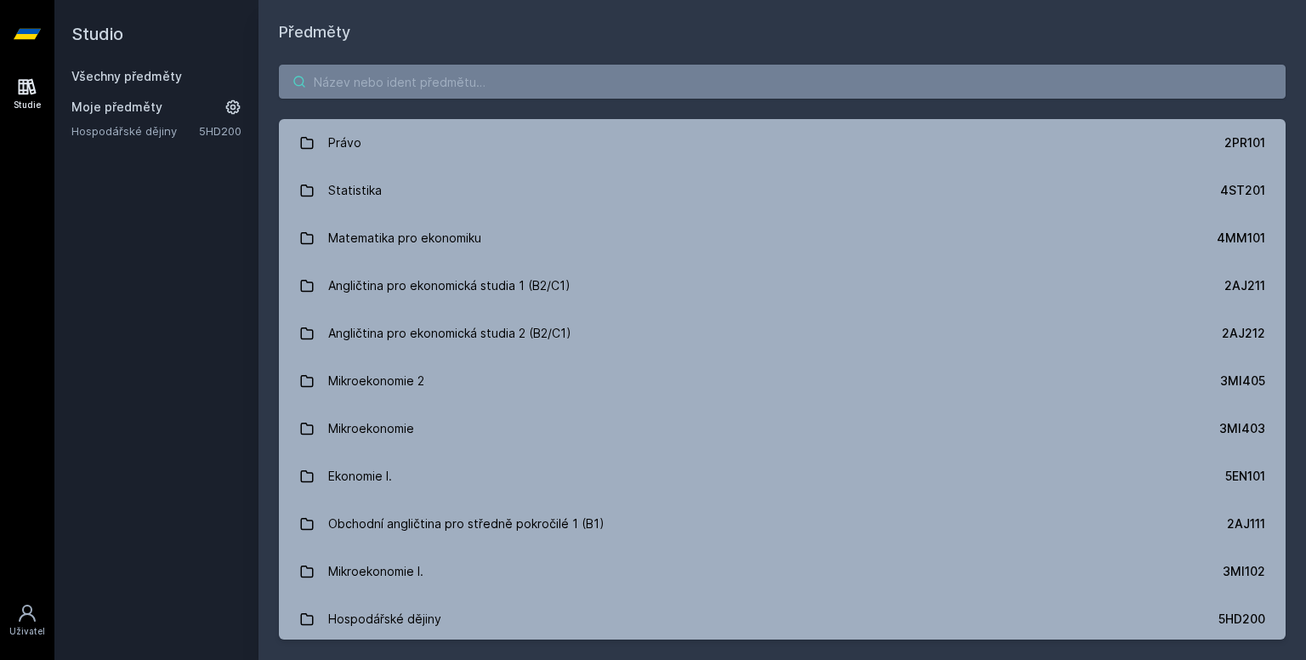
click at [355, 82] on input "search" at bounding box center [782, 82] width 1007 height 34
click at [681, 103] on div "Právo 2PR101 Statistika 4ST201 Matematika pro ekonomiku 4MM101 Angličtina pro e…" at bounding box center [781, 352] width 1047 height 616
click at [694, 69] on input "search" at bounding box center [782, 82] width 1007 height 34
click at [677, 82] on input "search" at bounding box center [782, 82] width 1007 height 34
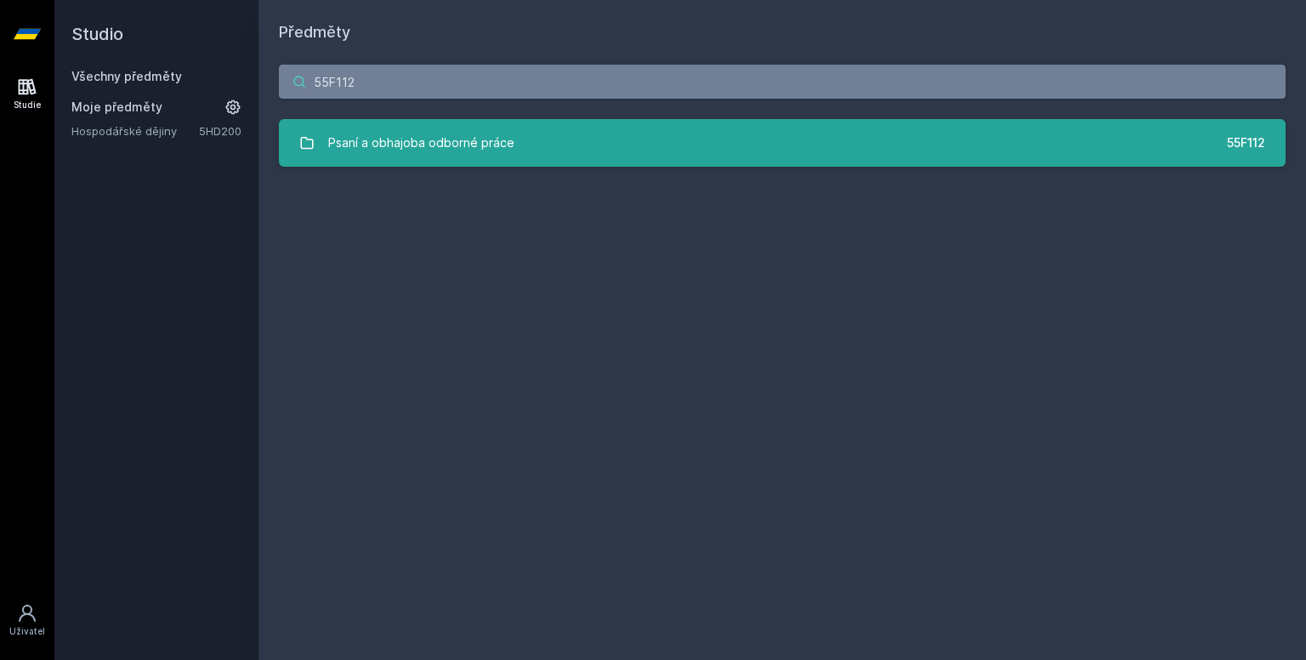
type input "55F112"
click at [689, 145] on link "Psaní a obhajoba odborné práce 55F112" at bounding box center [782, 143] width 1007 height 48
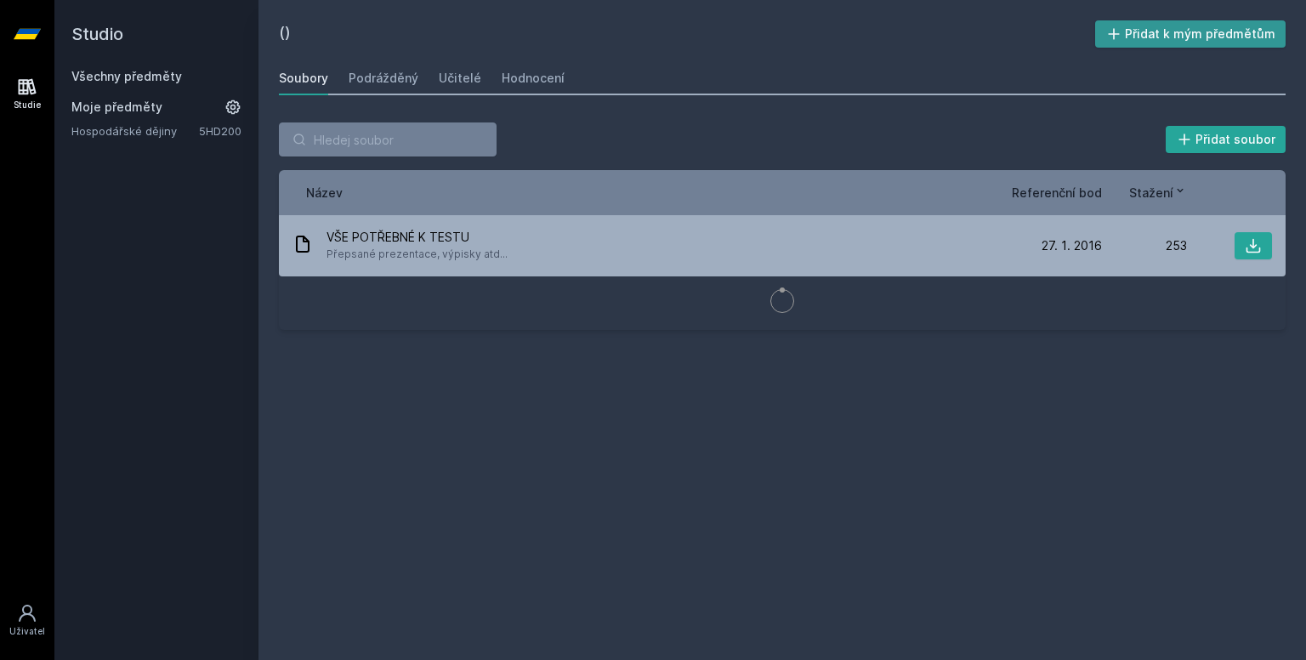
click at [1144, 37] on font "Přidat k mým předmětům" at bounding box center [1200, 33] width 150 height 14
click at [119, 89] on div "Všechny předměty Moje předměty Hospodářské dějiny 5HD200 Psaní a obhajoba odbor…" at bounding box center [156, 115] width 170 height 95
click at [145, 79] on font "Všechny předměty" at bounding box center [126, 76] width 111 height 14
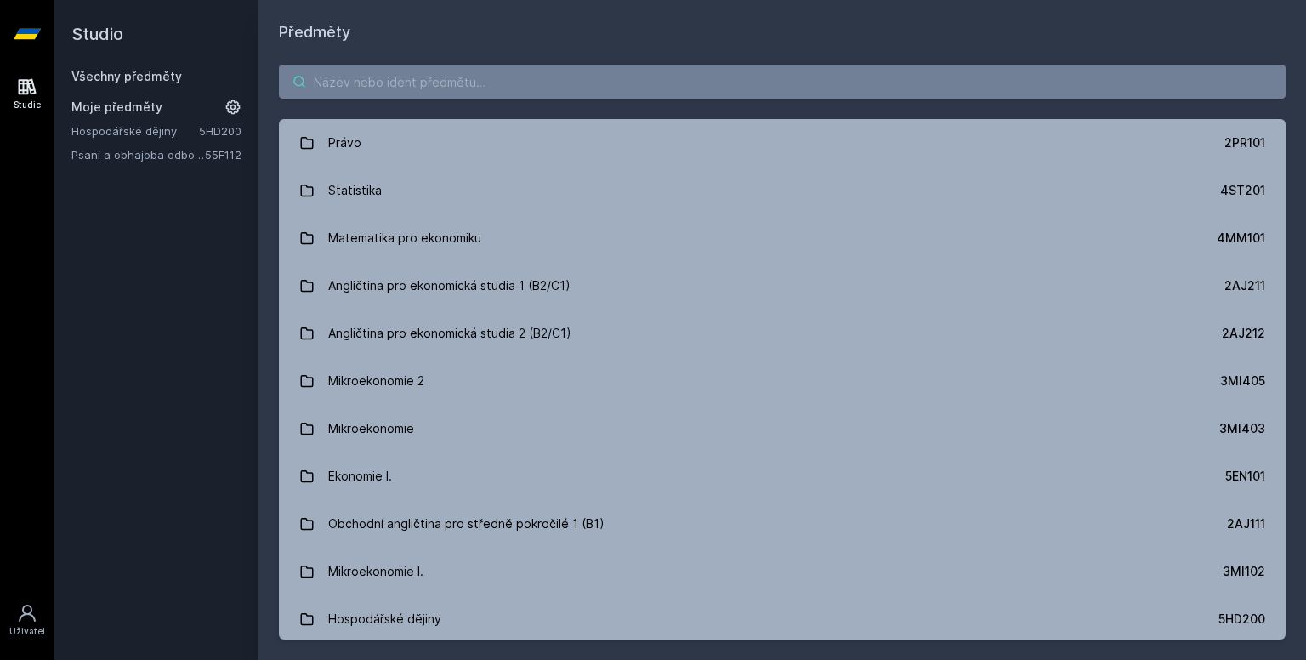
click at [338, 79] on input "search" at bounding box center [782, 82] width 1007 height 34
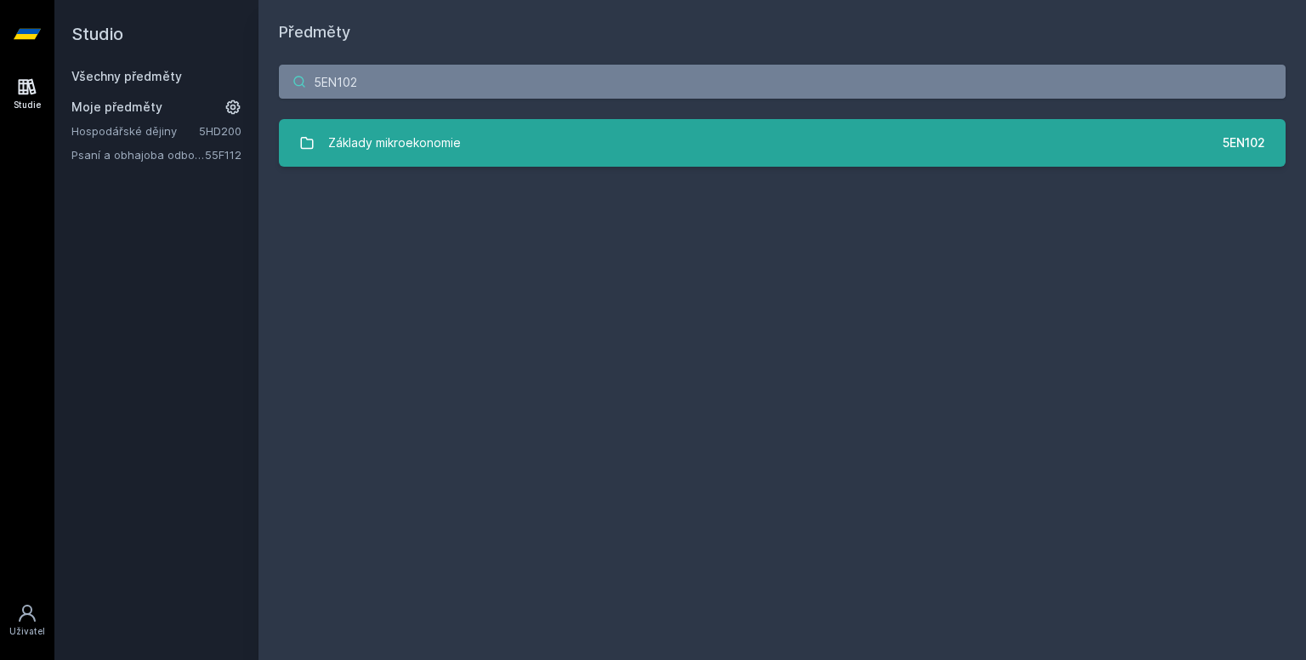
type input "5EN102"
click at [442, 126] on div "Základy mikroekonomie" at bounding box center [394, 143] width 133 height 34
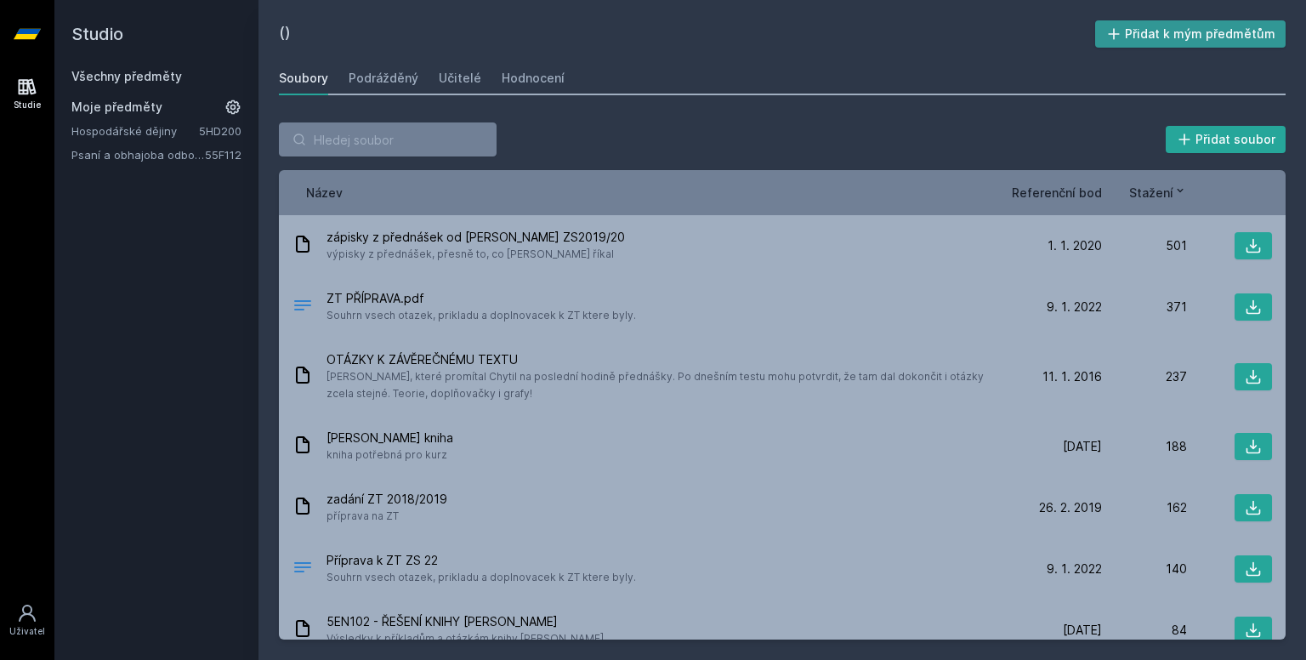
click at [1204, 43] on button "Přidat k mým předmětům" at bounding box center [1190, 33] width 191 height 27
click at [177, 76] on font "Všechny předměty" at bounding box center [126, 76] width 111 height 14
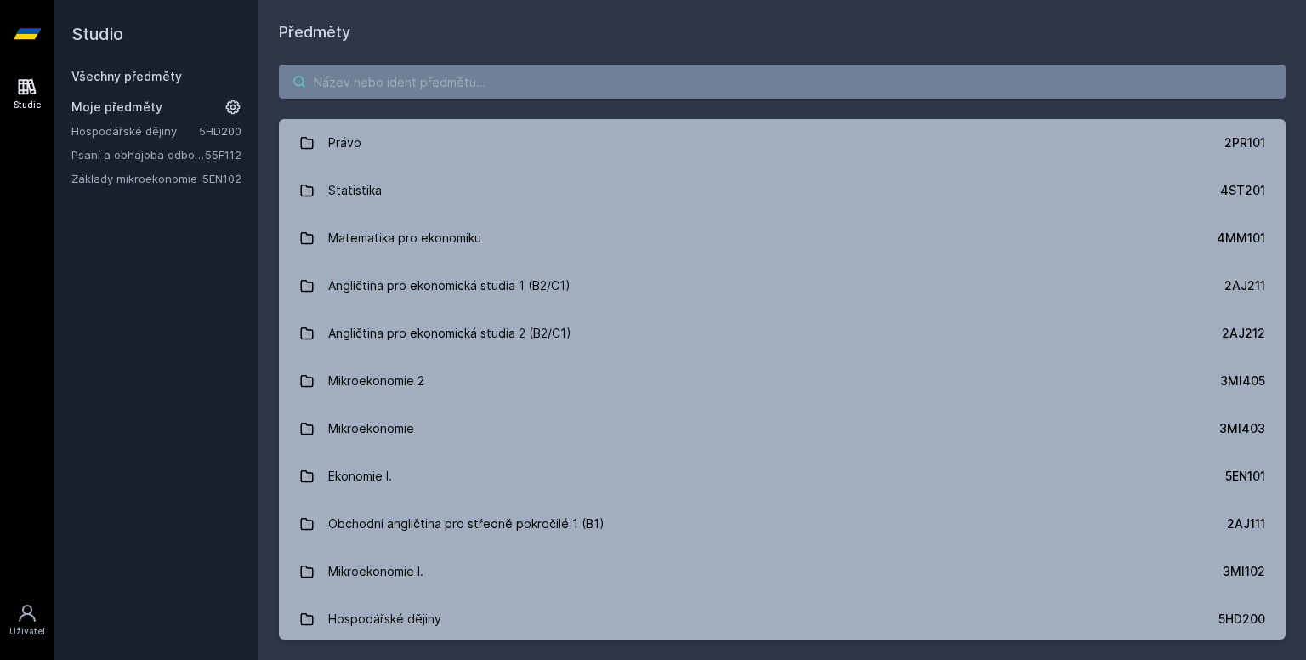
click at [326, 80] on input "search" at bounding box center [782, 82] width 1007 height 34
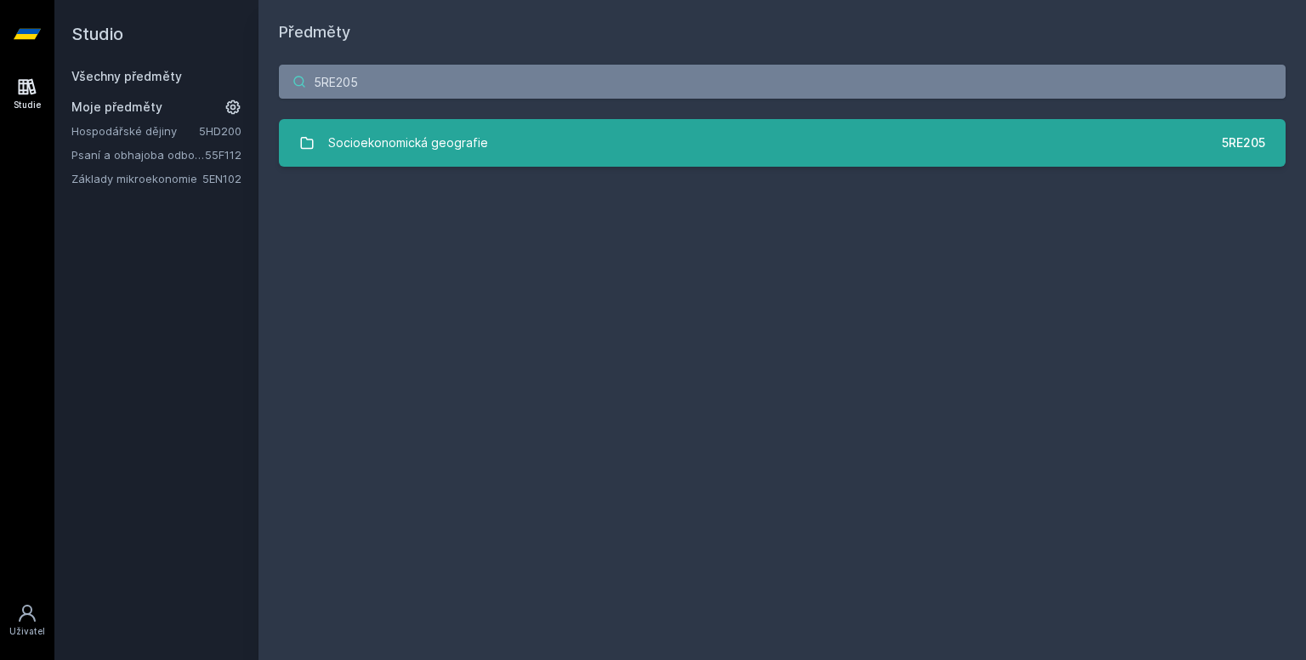
type input "5RE205"
click at [458, 123] on link "Socioekonomická geografie 5RE205" at bounding box center [782, 143] width 1007 height 48
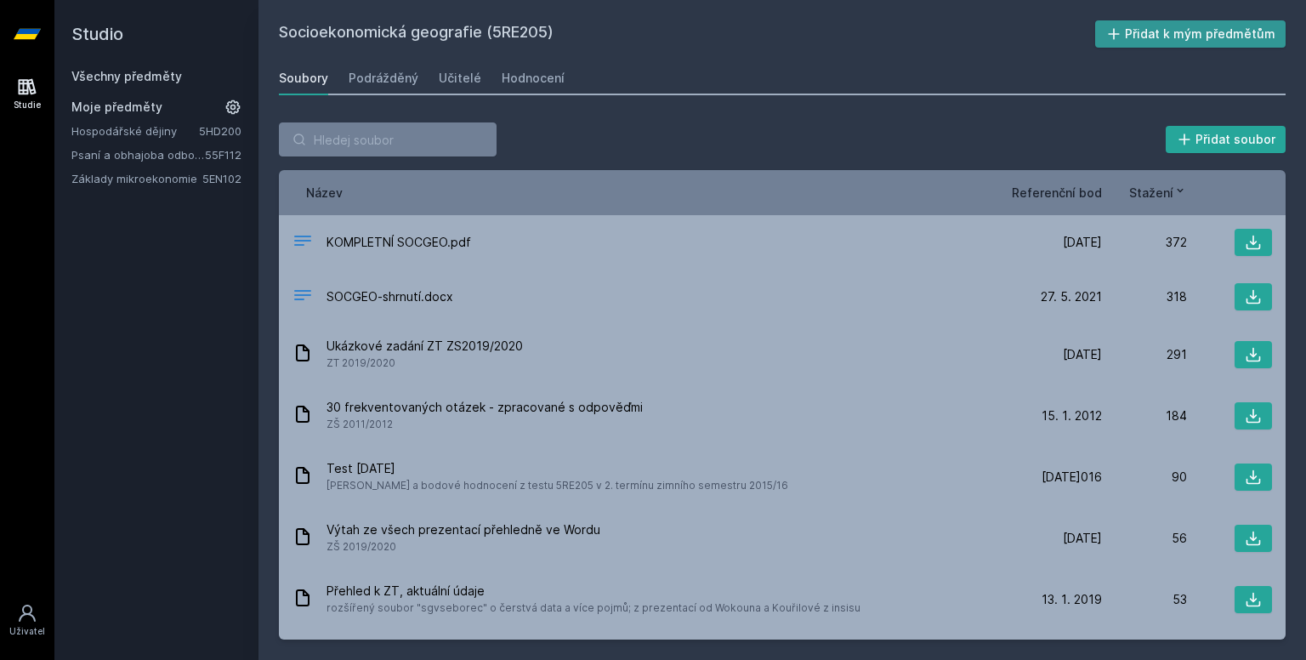
click at [1150, 38] on font "Přidat k mým předmětům" at bounding box center [1200, 33] width 150 height 14
click at [177, 77] on font "Všechny předměty" at bounding box center [126, 76] width 111 height 14
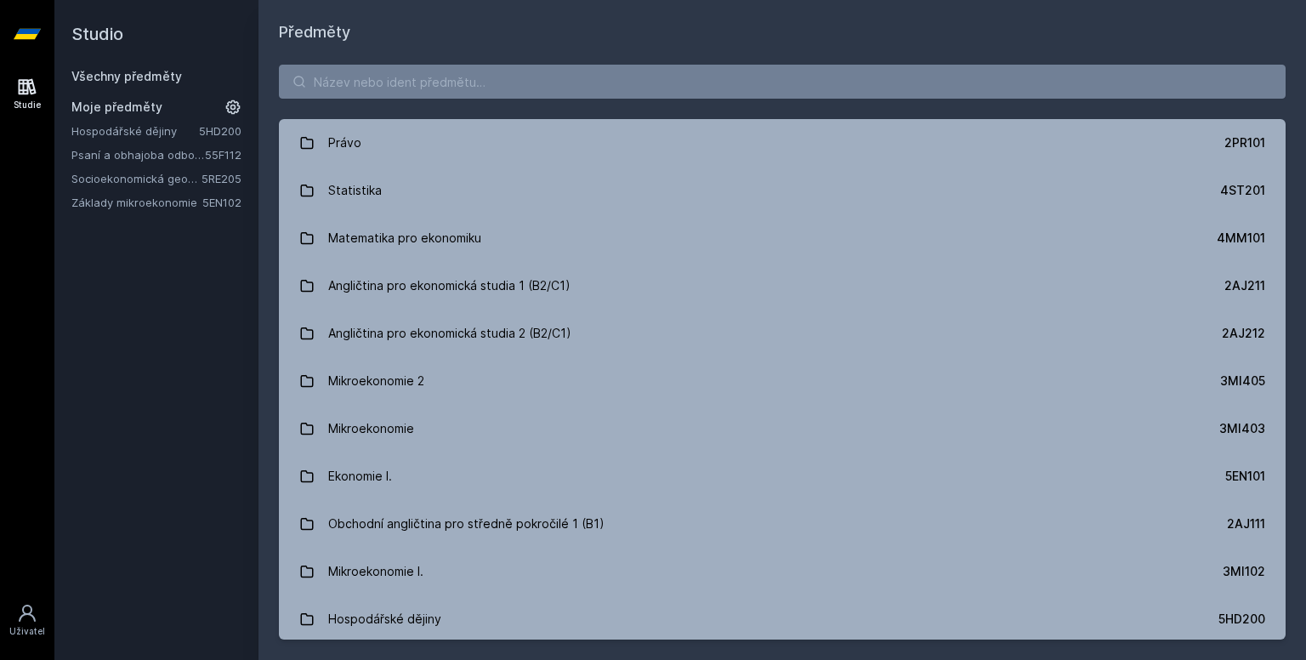
click at [177, 77] on font "Všechny předměty" at bounding box center [126, 76] width 111 height 14
click at [290, 78] on input "search" at bounding box center [782, 82] width 1007 height 34
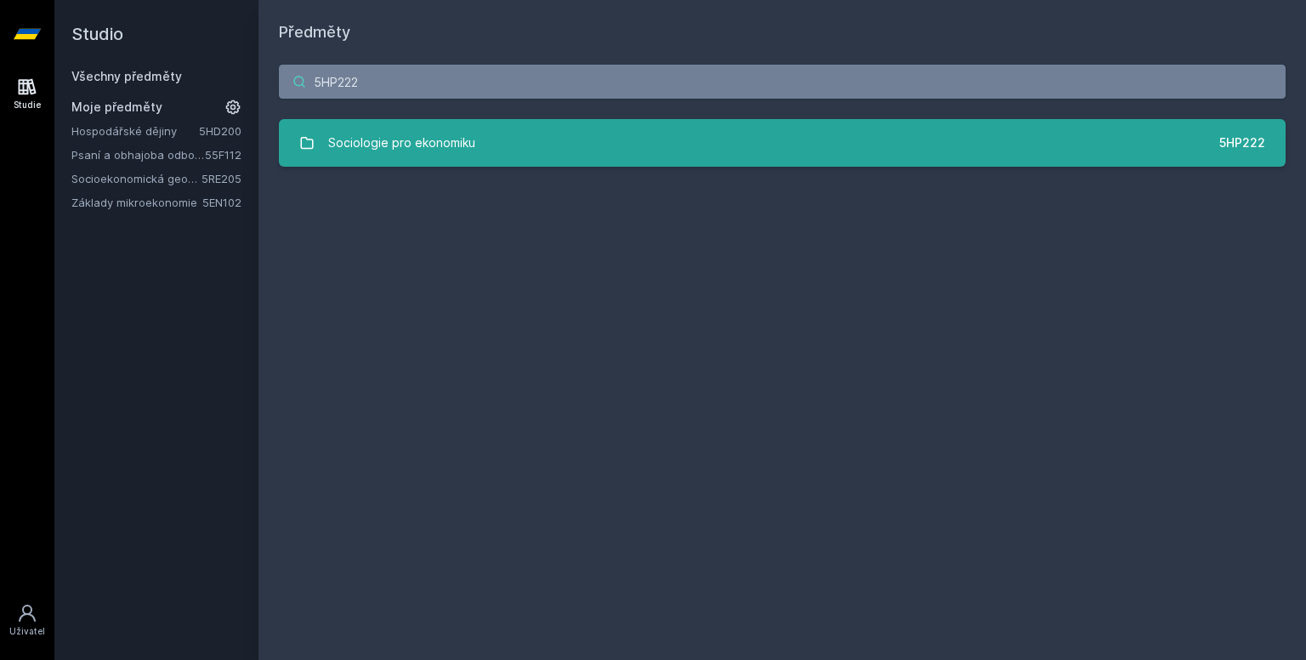
type input "5HP222"
click at [409, 144] on font "Sociologie pro ekonomiku" at bounding box center [401, 142] width 147 height 14
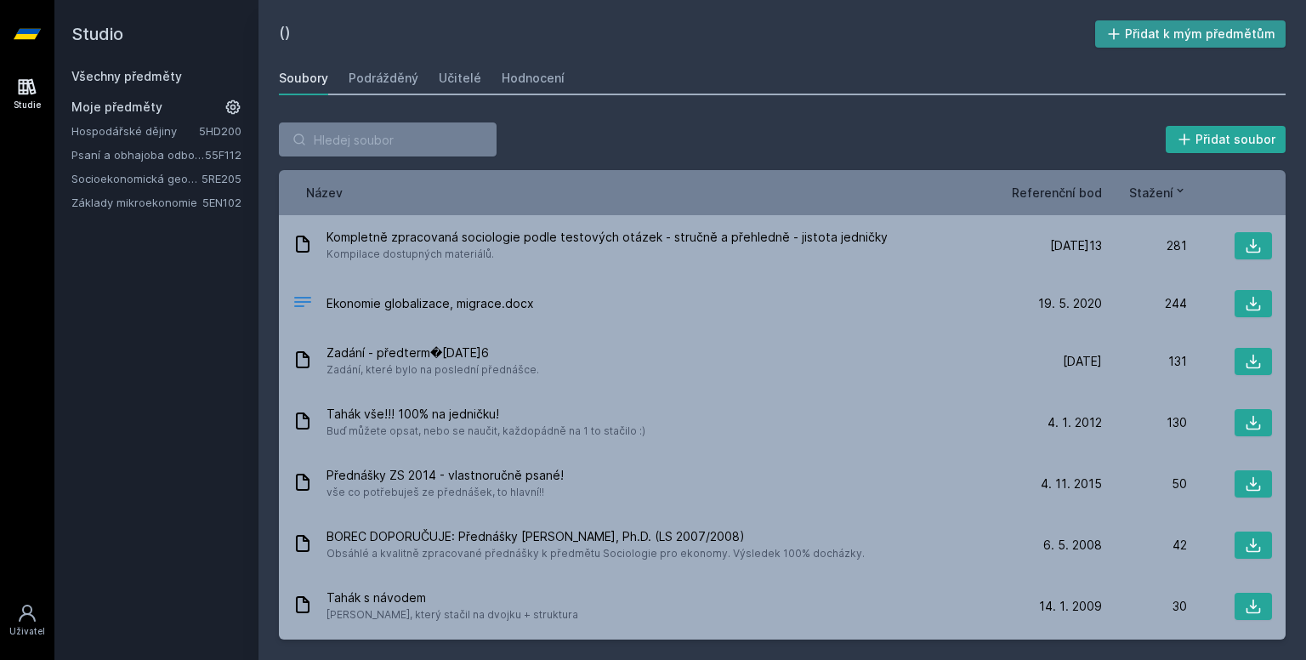
click at [1139, 42] on font "Přidat k mým předmětům" at bounding box center [1200, 34] width 150 height 17
click at [149, 71] on font "Všechny předměty" at bounding box center [126, 76] width 111 height 14
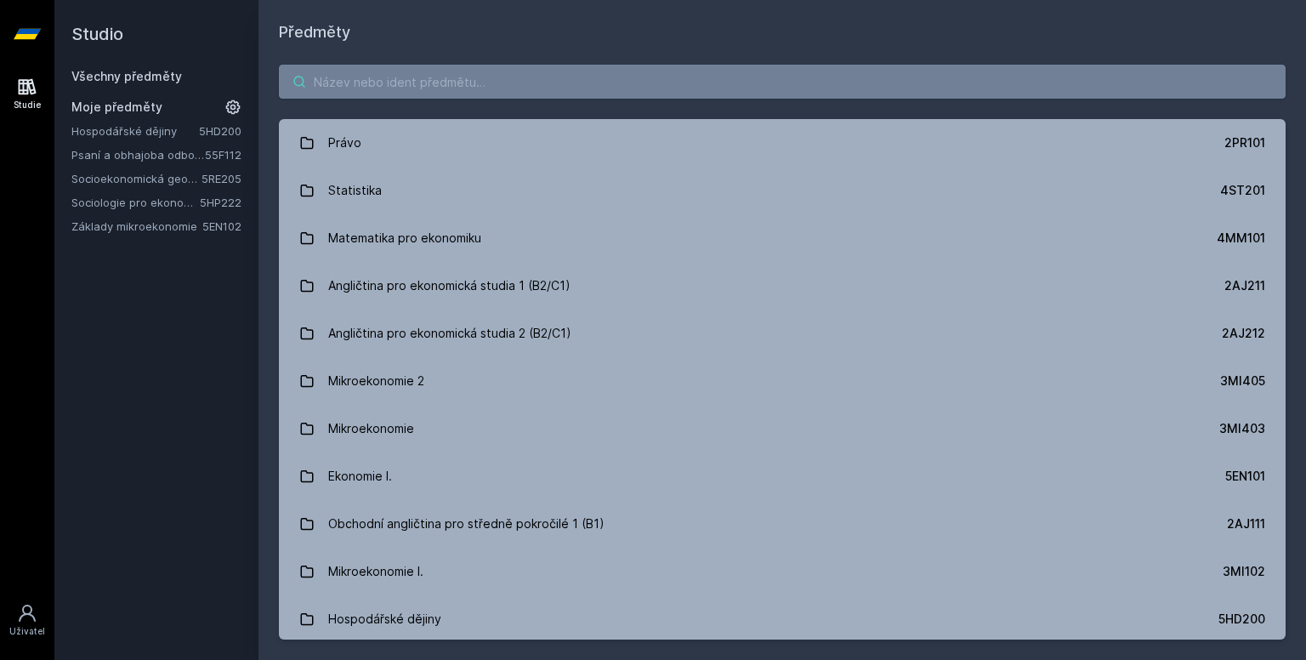
click at [569, 92] on input "search" at bounding box center [782, 82] width 1007 height 34
click at [611, 69] on input "search" at bounding box center [782, 82] width 1007 height 34
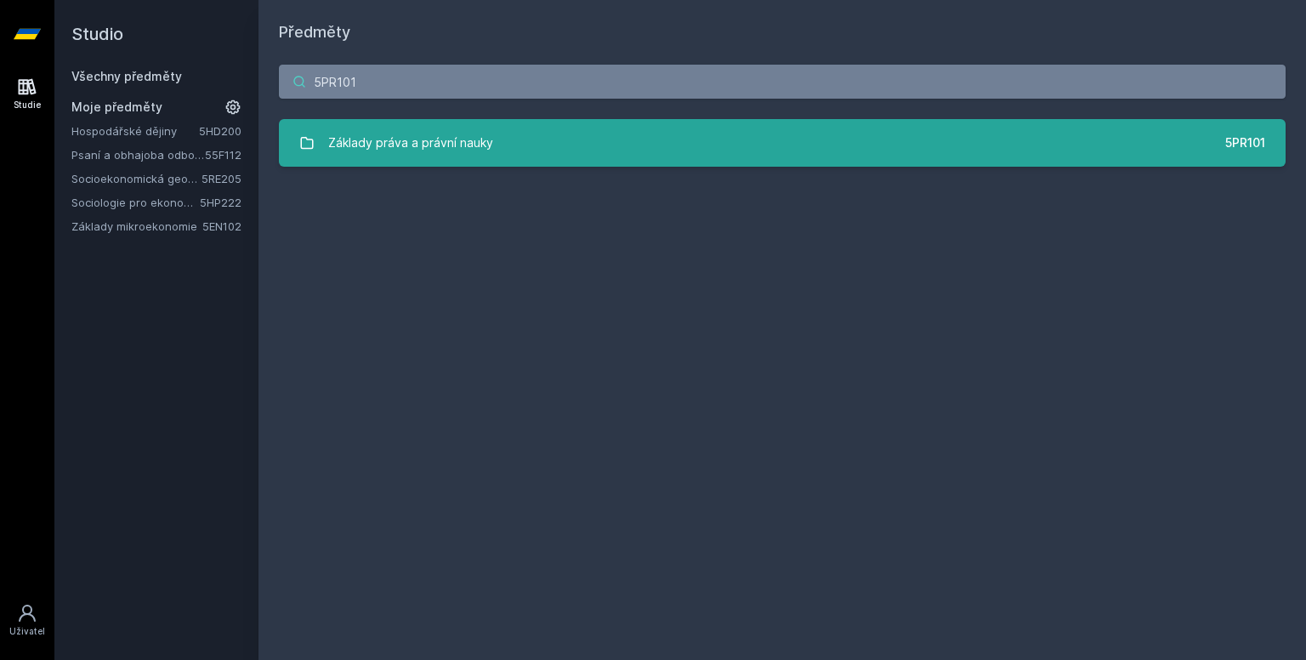
type input "5PR101"
click at [666, 160] on link "Základy práva a právní nauky 5PR101" at bounding box center [782, 143] width 1007 height 48
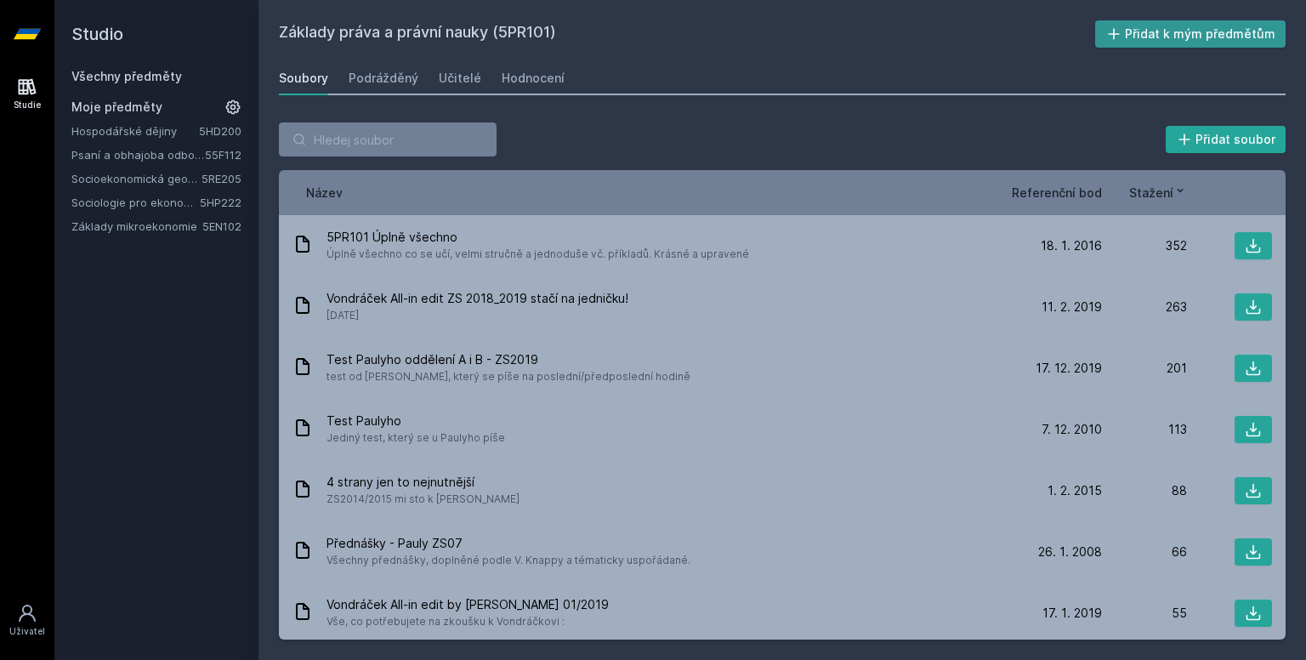
click at [1180, 22] on button "Přidat k mým předmětům" at bounding box center [1190, 33] width 191 height 27
click at [238, 327] on div "Studio Všechny předměty Moje předměty Hospodářské dějiny 5HD200 Psaní a obhajob…" at bounding box center [156, 330] width 204 height 660
click at [106, 86] on div "Všechny předměty Moje předměty Hospodářské dějiny 5HD200 Psaní a obhajoba odbor…" at bounding box center [156, 163] width 170 height 190
click at [120, 71] on font "Všechny předměty" at bounding box center [126, 76] width 111 height 14
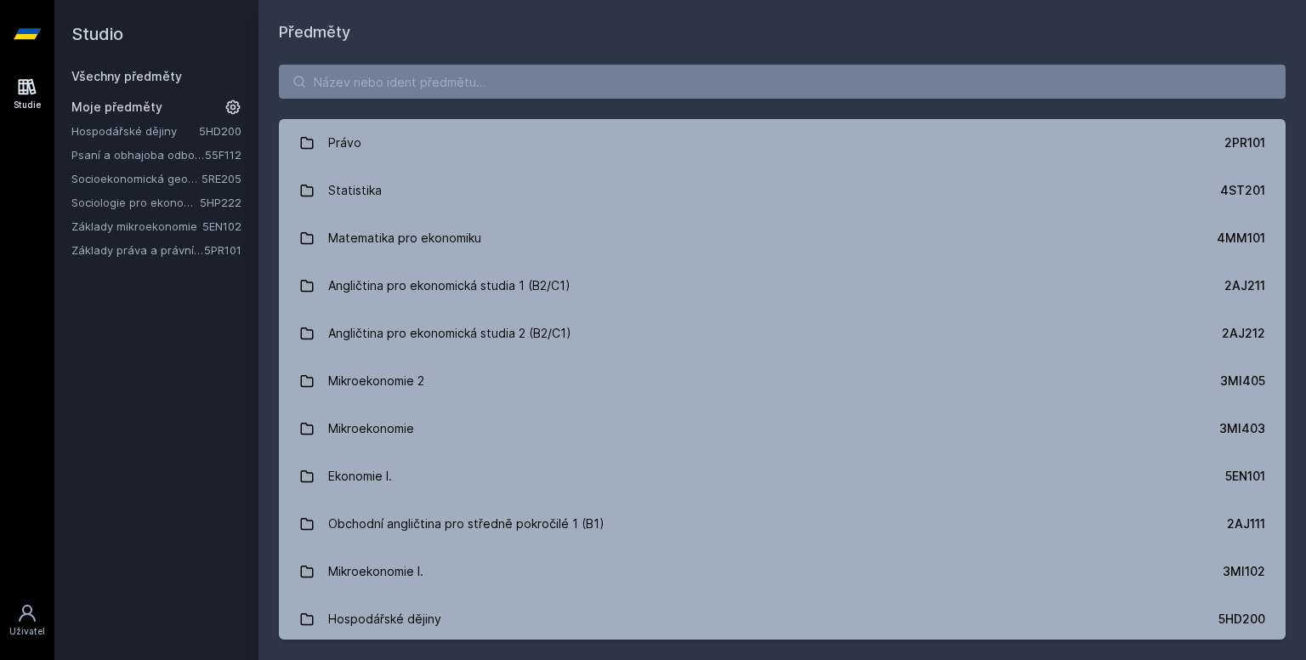
click at [19, 92] on icon at bounding box center [28, 87] width 18 height 16
click at [21, 96] on icon at bounding box center [27, 87] width 20 height 20
click at [232, 112] on icon at bounding box center [232, 107] width 17 height 17
click at [232, 112] on icon at bounding box center [233, 107] width 24 height 24
click at [205, 433] on div "Studio Všechny předměty Moje předměty Hospodářské dějiny 5HD200 Psaní a obhajob…" at bounding box center [156, 330] width 204 height 660
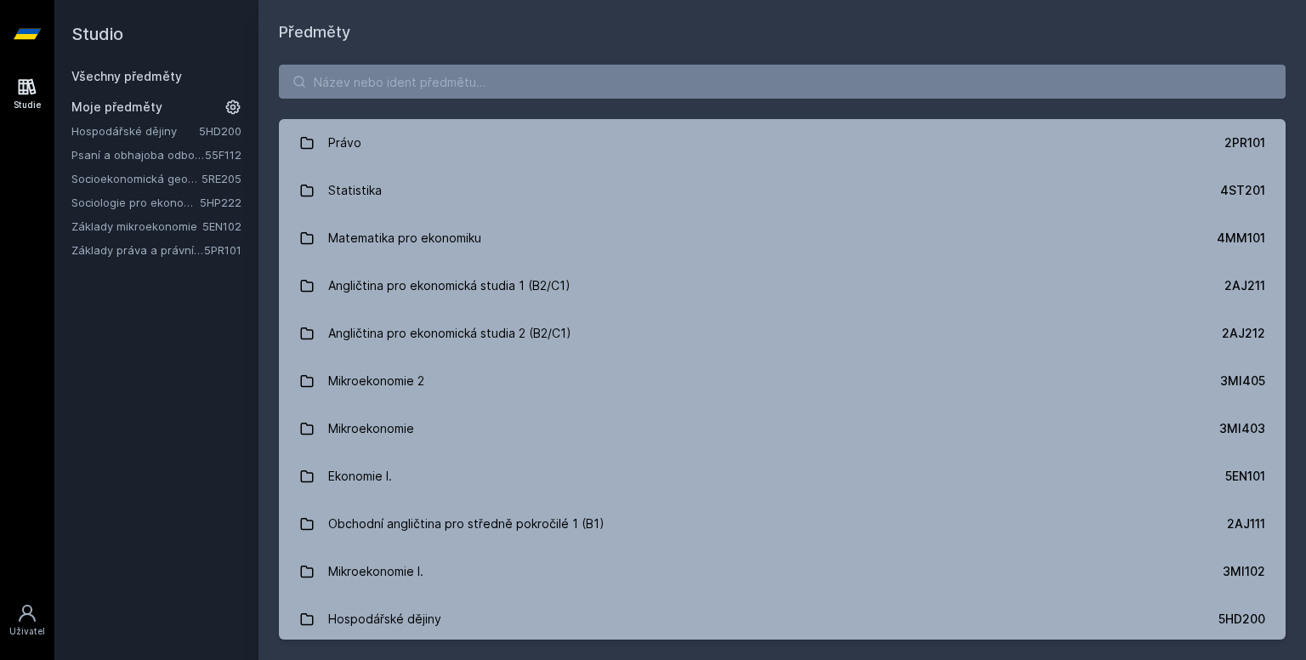
click at [173, 155] on font "Psaní a obhajoba odborné práce" at bounding box center [158, 155] width 175 height 14
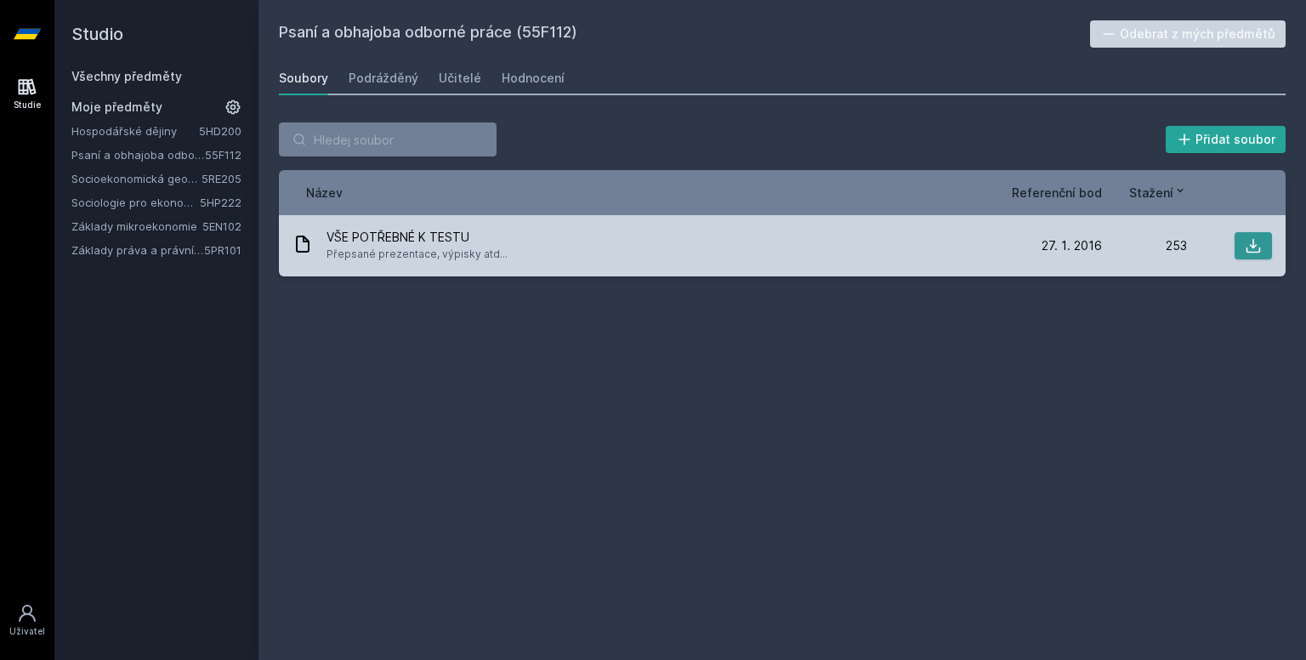
click at [1248, 246] on icon at bounding box center [1253, 245] width 17 height 17
